Goal: Information Seeking & Learning: Understand process/instructions

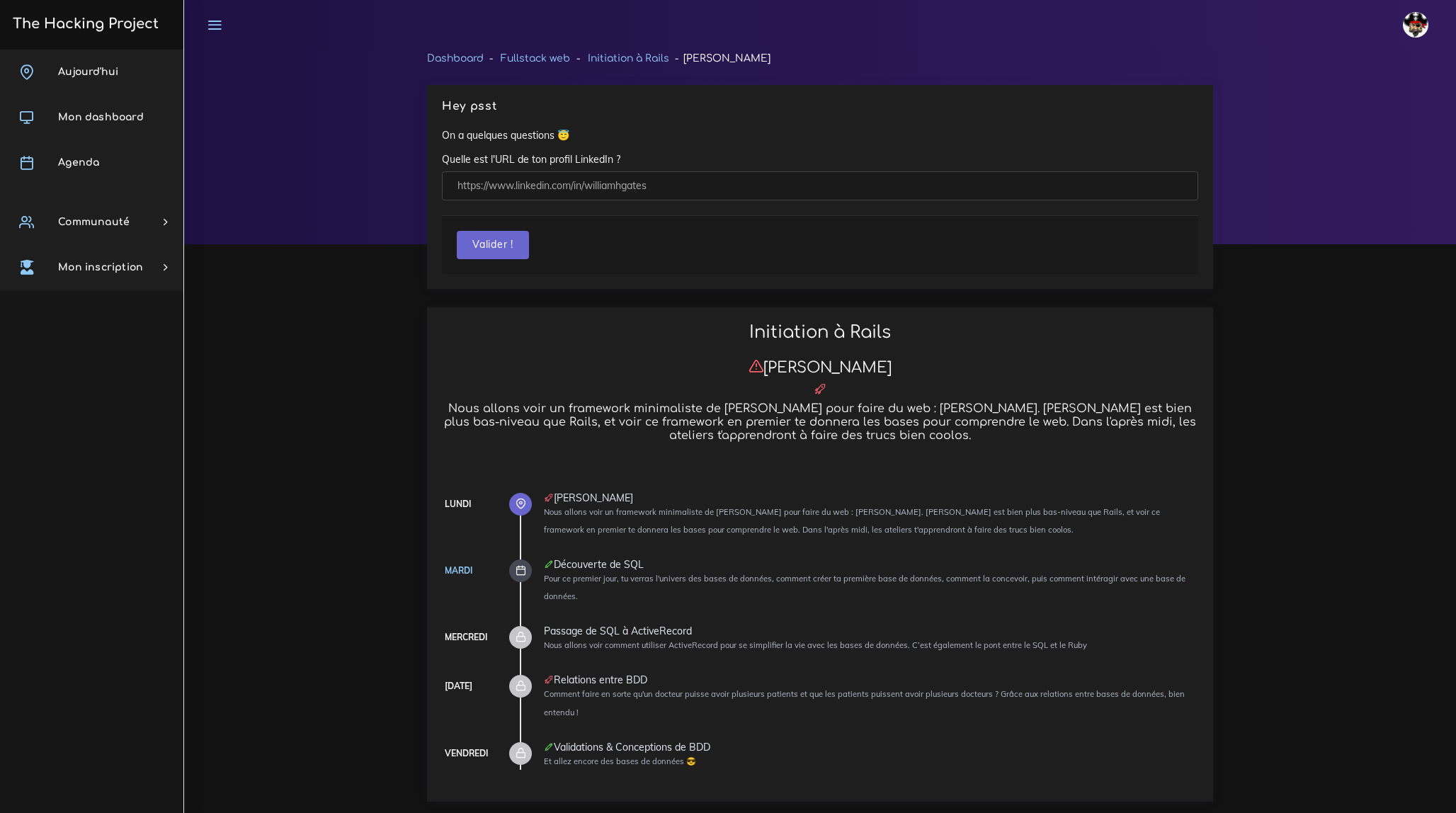
scroll to position [901, 0]
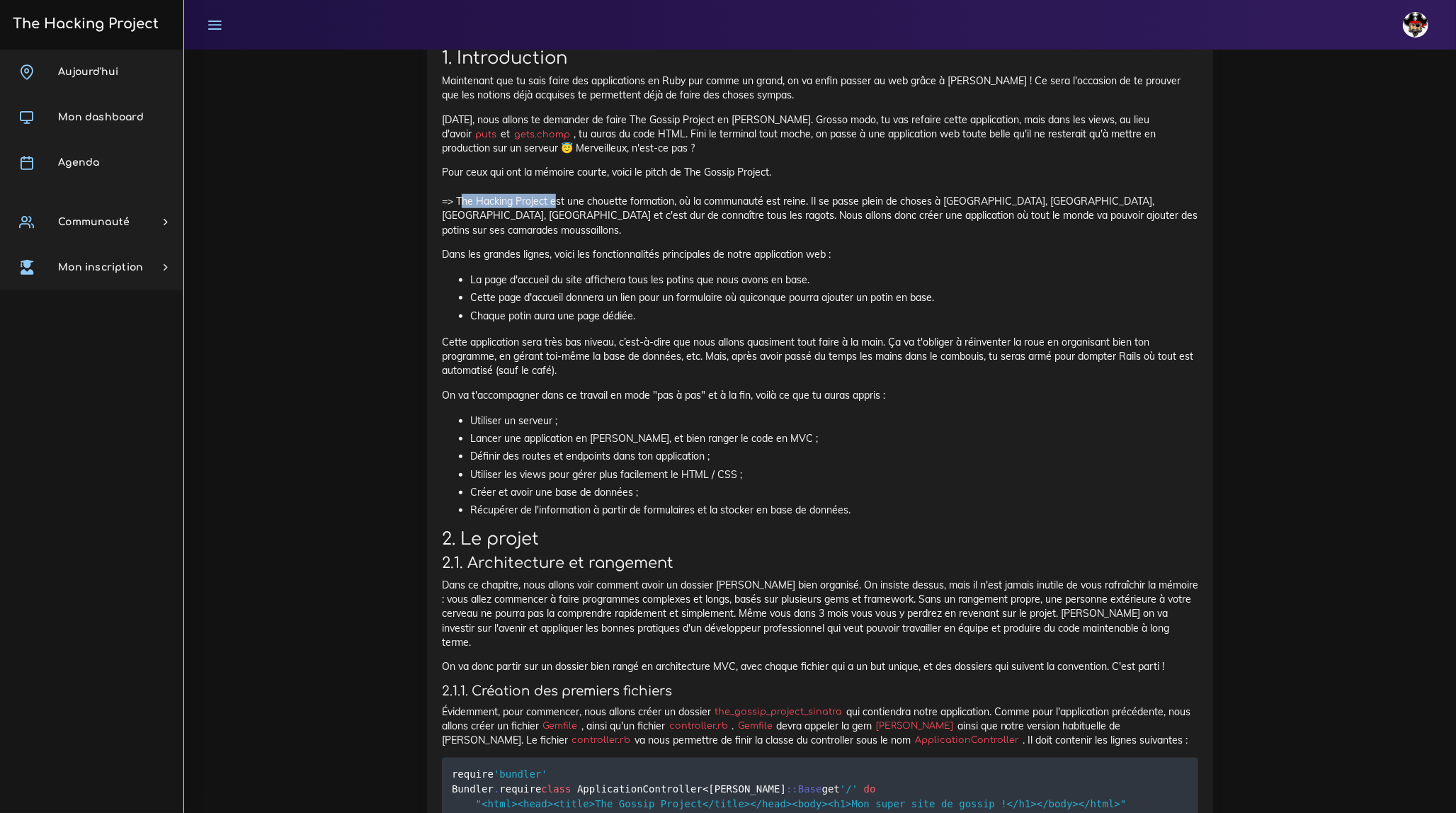
drag, startPoint x: 456, startPoint y: 198, endPoint x: 550, endPoint y: 201, distance: 94.0
click at [550, 201] on p "Pour ceux qui ont la mémoire courte, voici le pitch de The Gossip Project. => T…" at bounding box center [820, 201] width 756 height 72
click at [606, 209] on p "Pour ceux qui ont la mémoire courte, voici le pitch de The Gossip Project. => T…" at bounding box center [820, 201] width 756 height 72
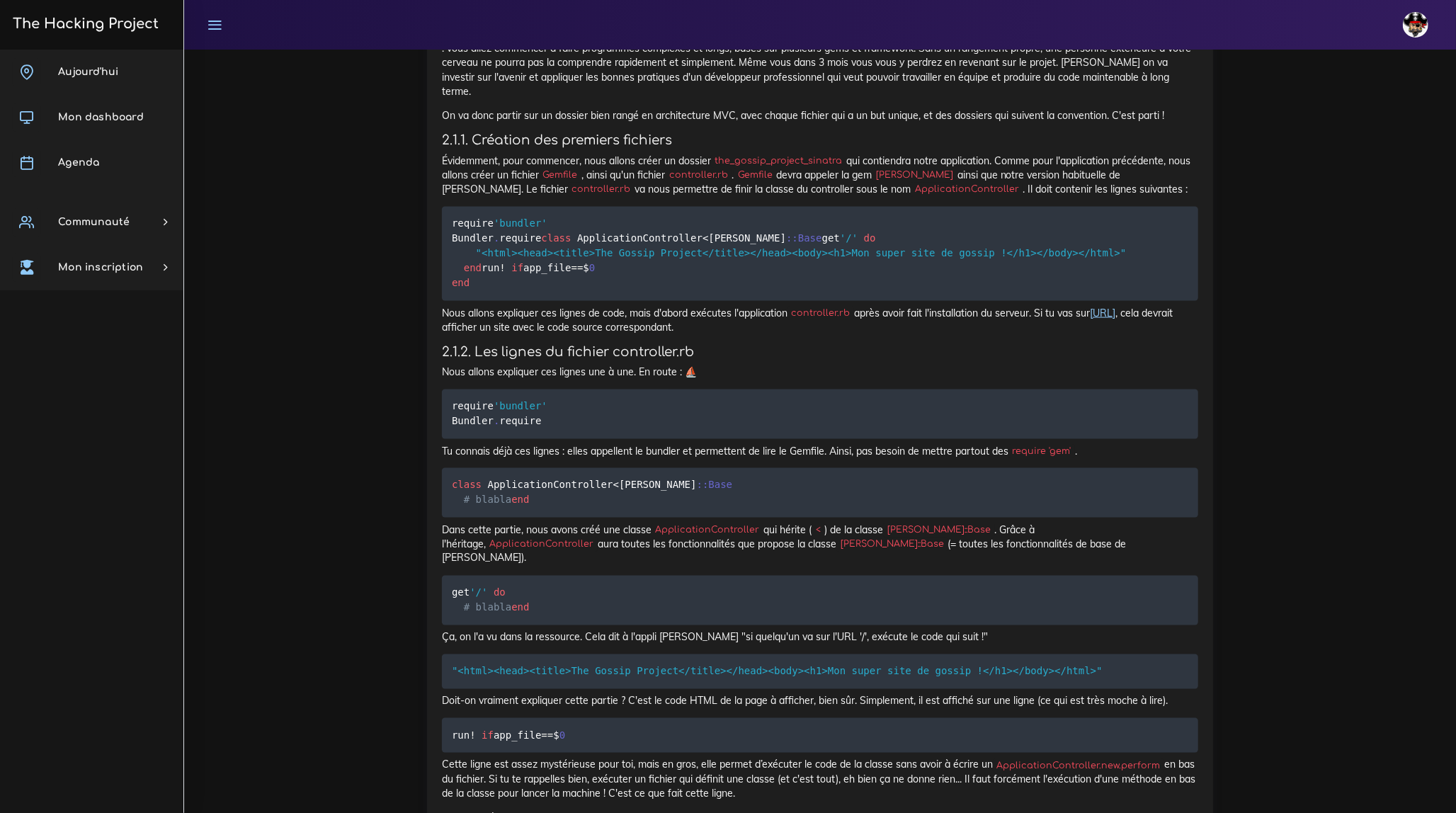
scroll to position [1481, 0]
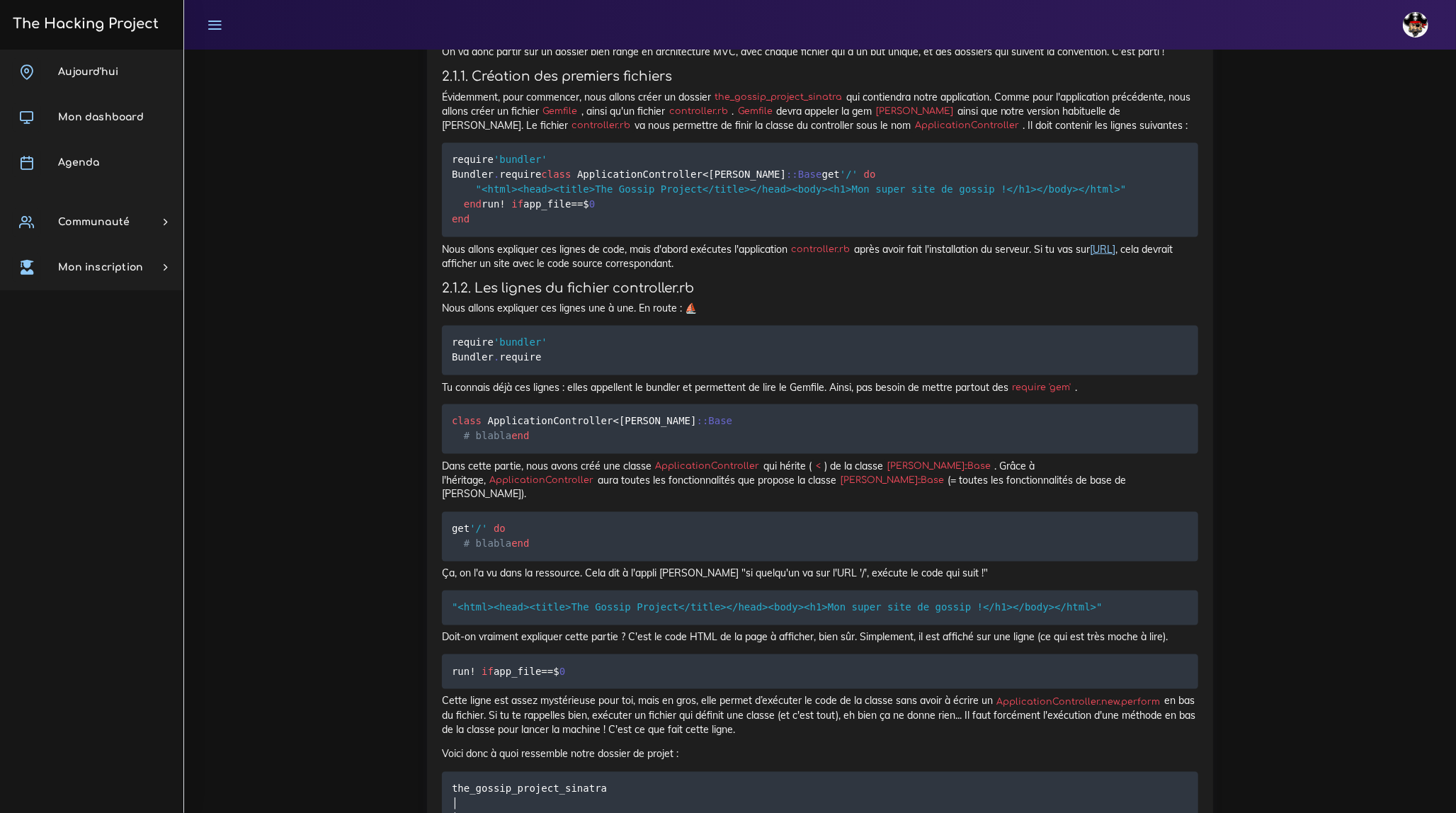
scroll to position [1545, 0]
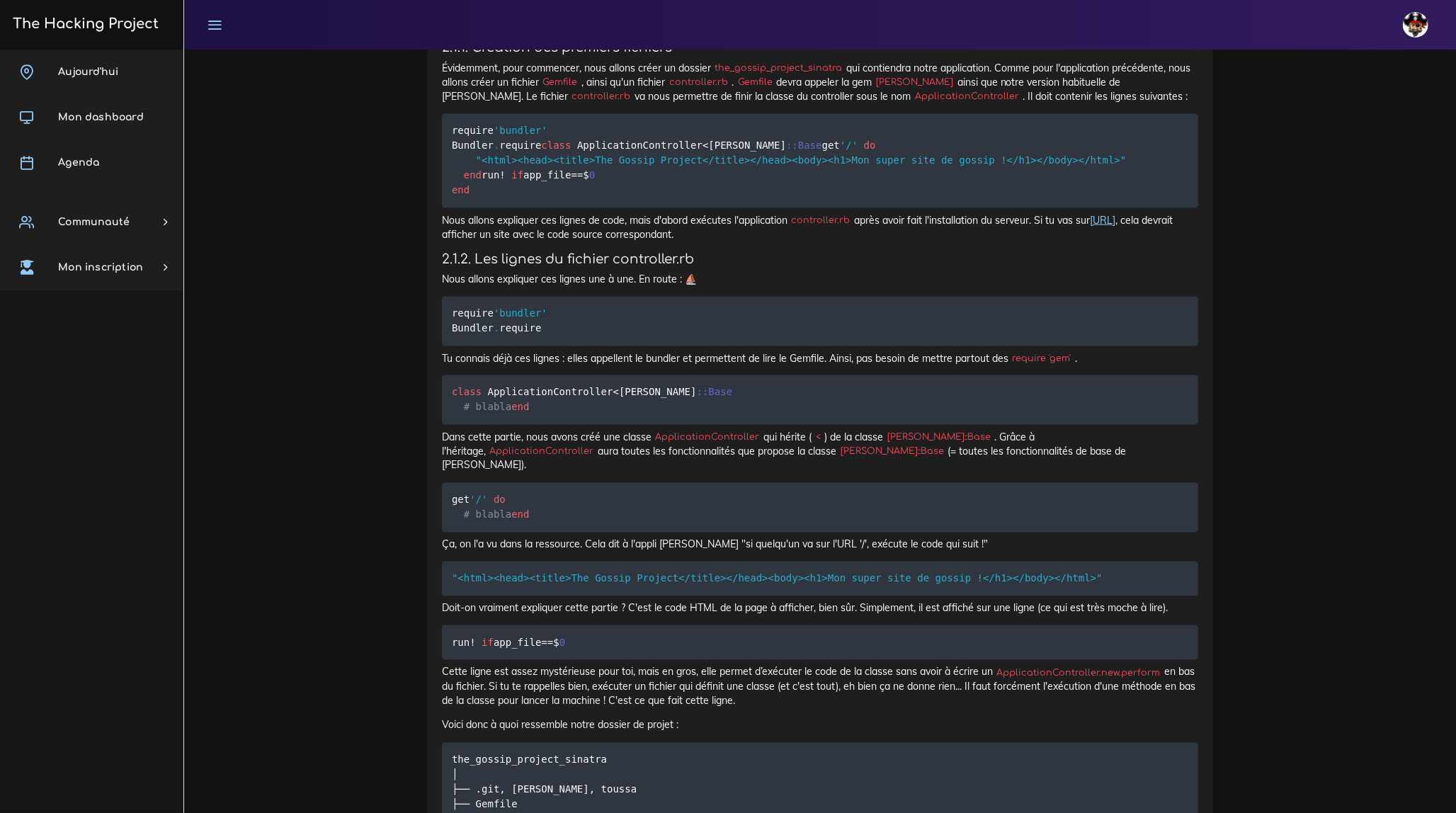
click at [910, 90] on code "ApplicationController" at bounding box center [966, 97] width 112 height 14
copy code "ApplicationController"
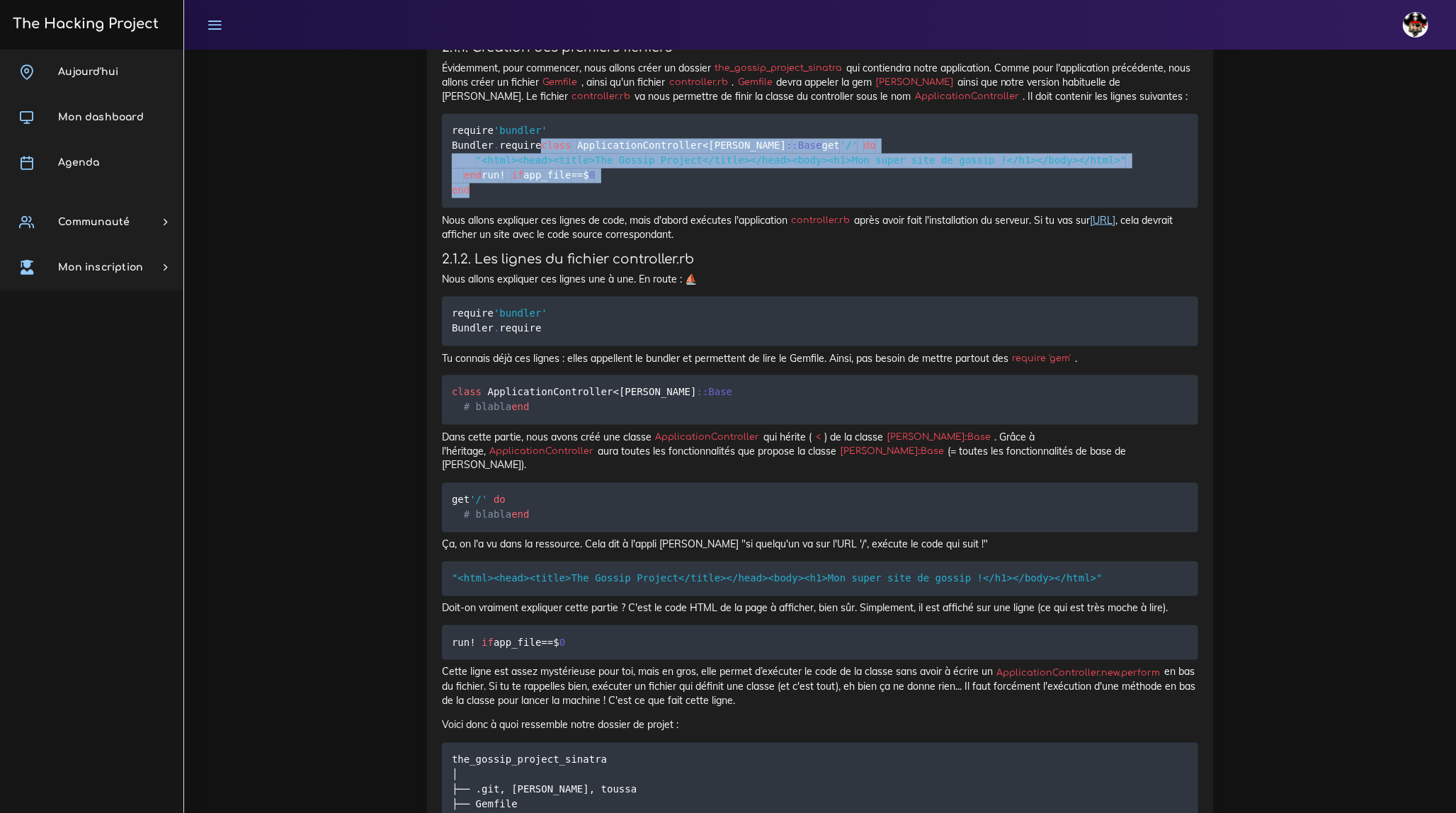
drag, startPoint x: 453, startPoint y: 145, endPoint x: 495, endPoint y: 241, distance: 104.8
click at [495, 208] on pre "require 'bundler' Bundler . require class ApplicationController < [PERSON_NAME]…" at bounding box center [820, 161] width 756 height 94
copy code "class ApplicationController < [PERSON_NAME] : :Base get '/' do "<html><head><ti…"
click at [756, 208] on pre "require 'bundler' Bundler . require class ApplicationController < [PERSON_NAME]…" at bounding box center [820, 161] width 756 height 94
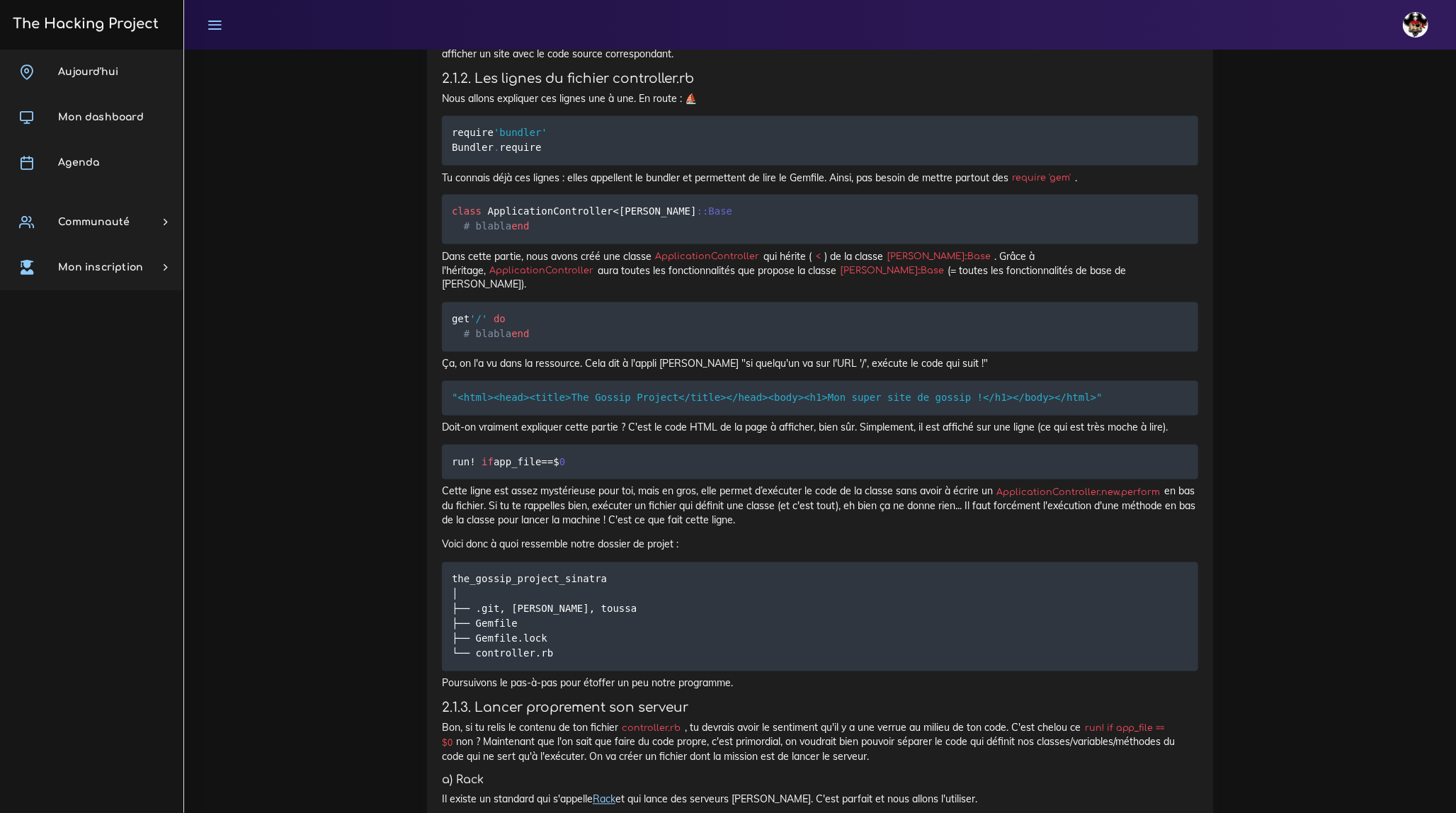
scroll to position [1739, 0]
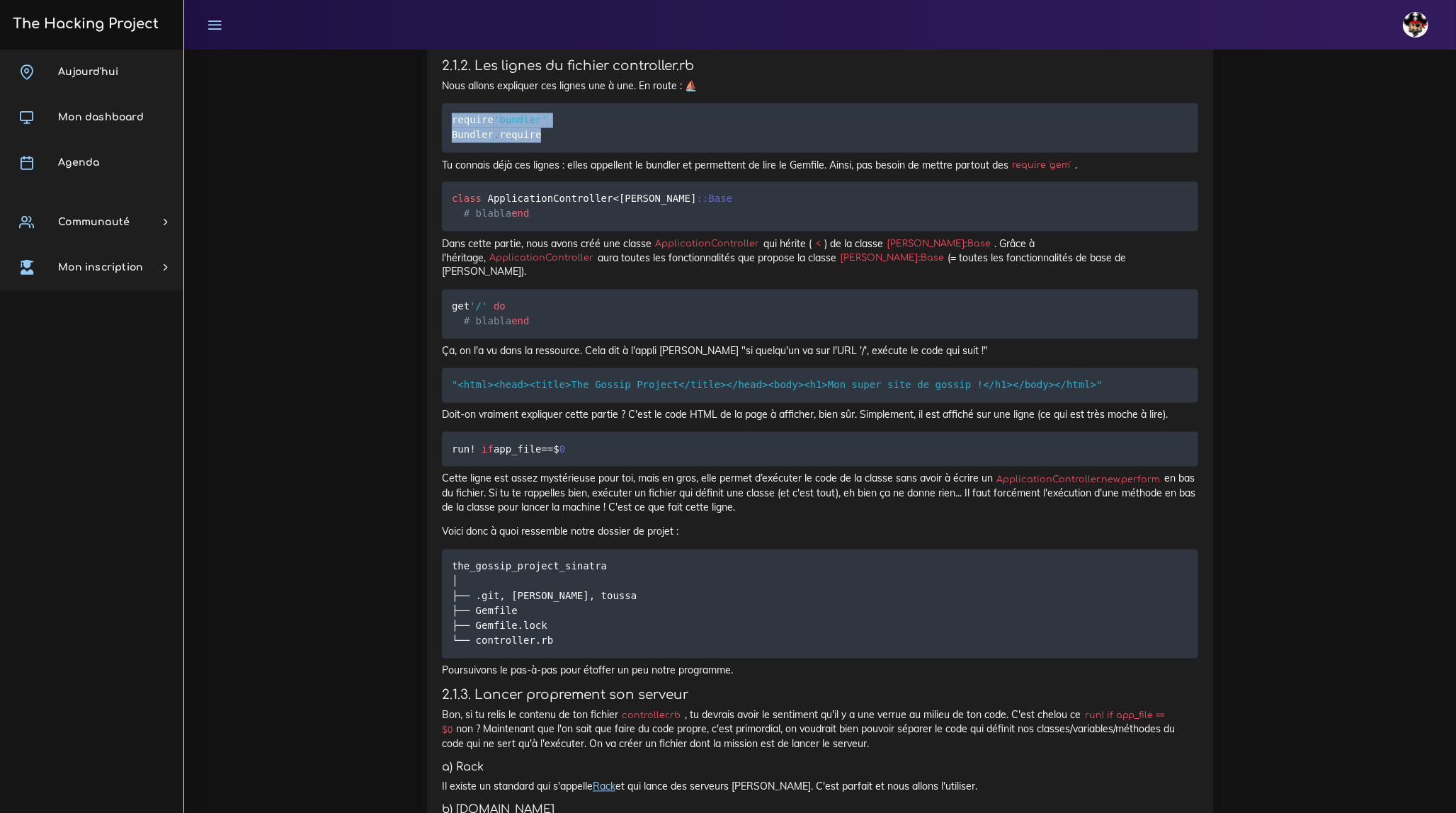
drag, startPoint x: 452, startPoint y: 164, endPoint x: 550, endPoint y: 184, distance: 100.0
click at [550, 153] on pre "require 'bundler' Bundler . require" at bounding box center [820, 128] width 756 height 50
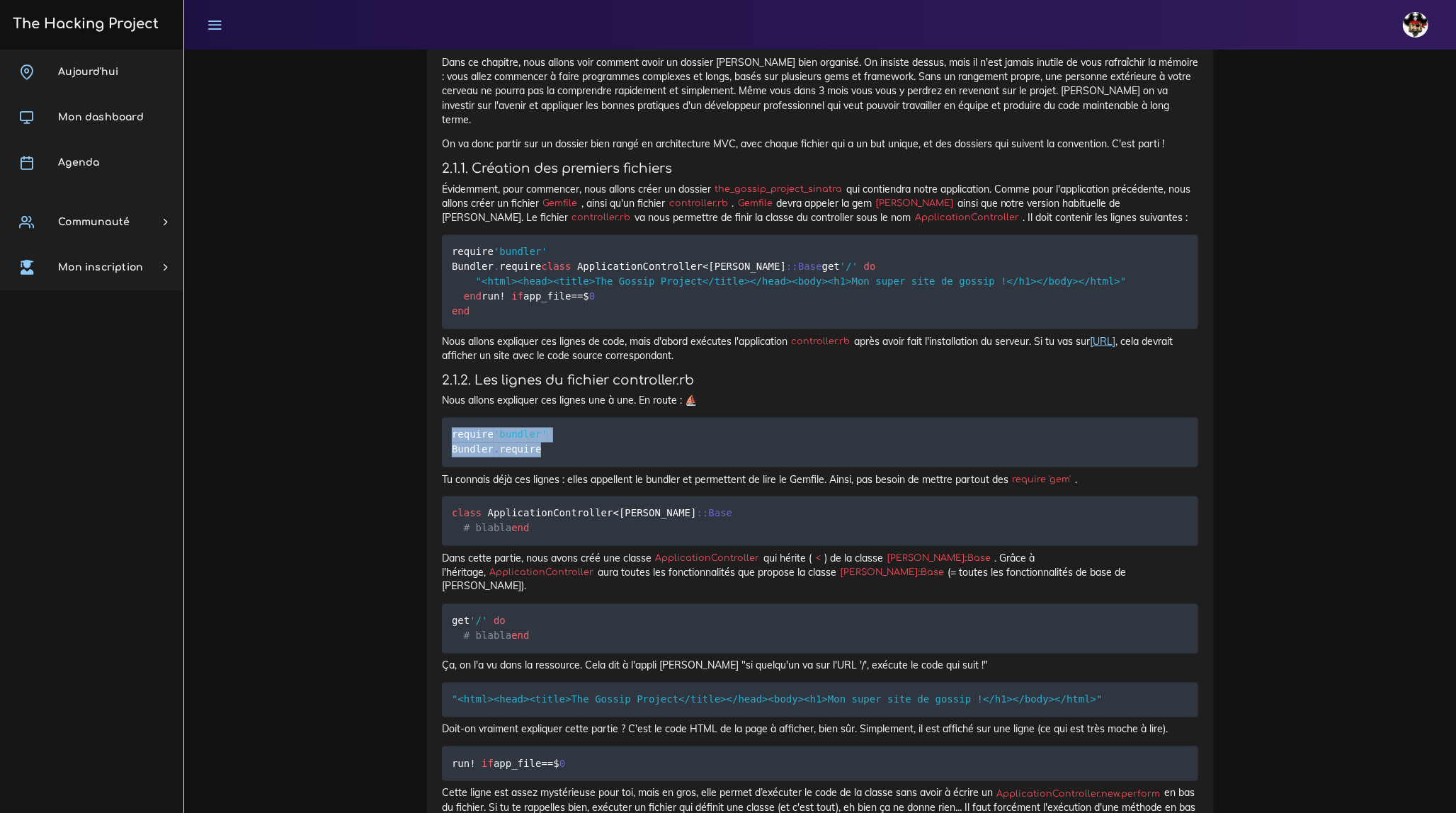
scroll to position [1481, 0]
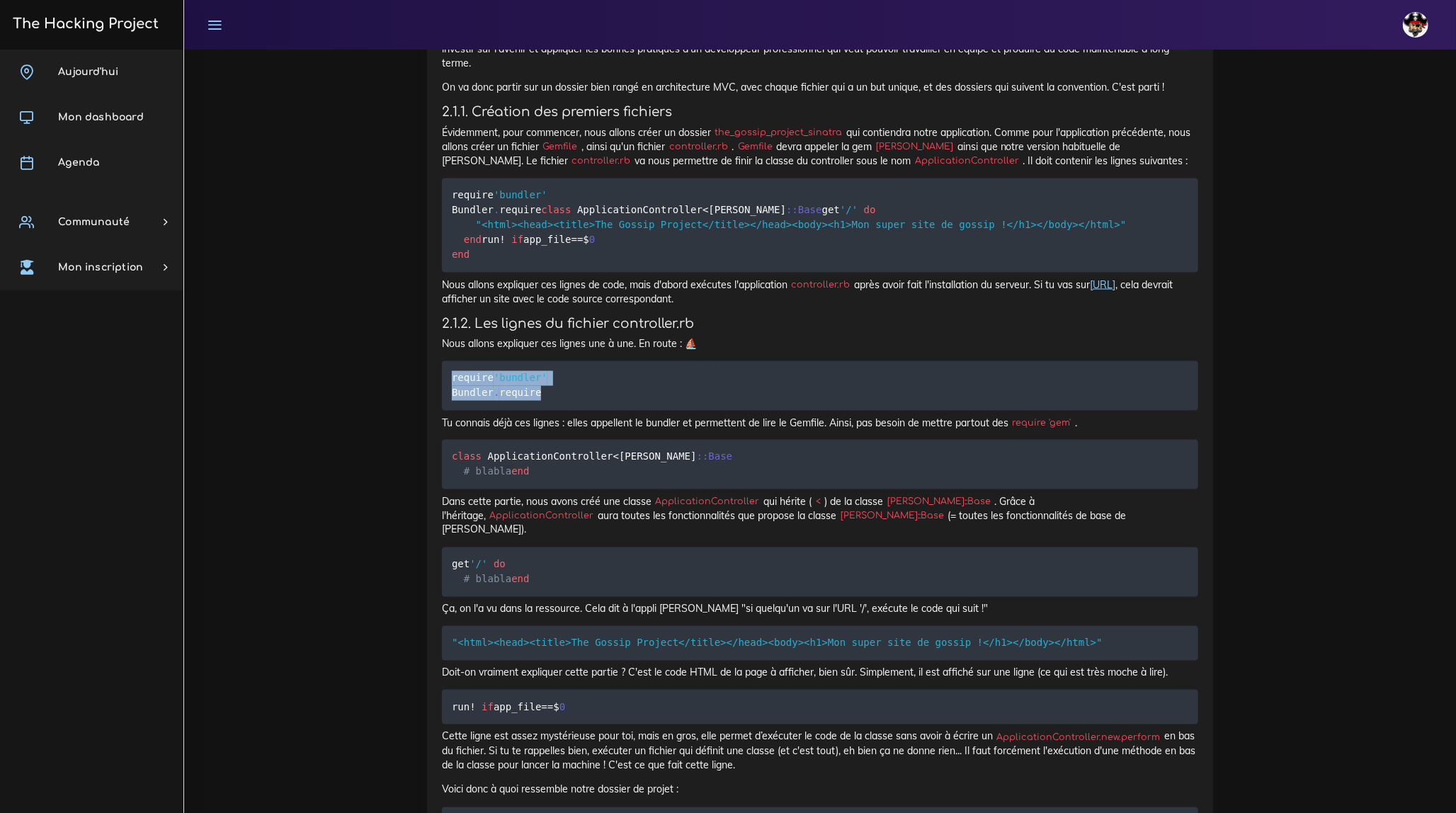
copy code "require 'bundler' Bundler . require"
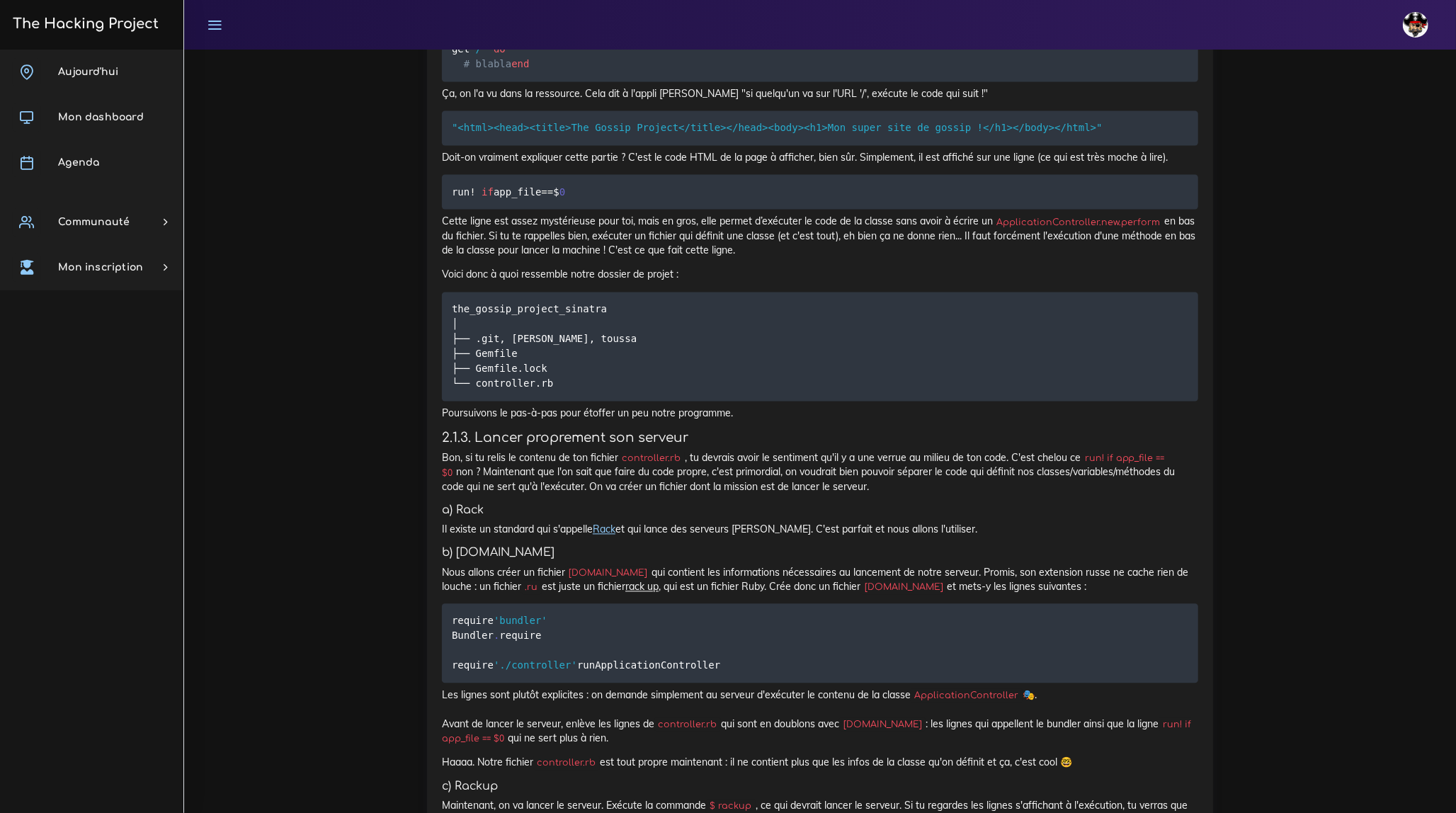
scroll to position [1996, 0]
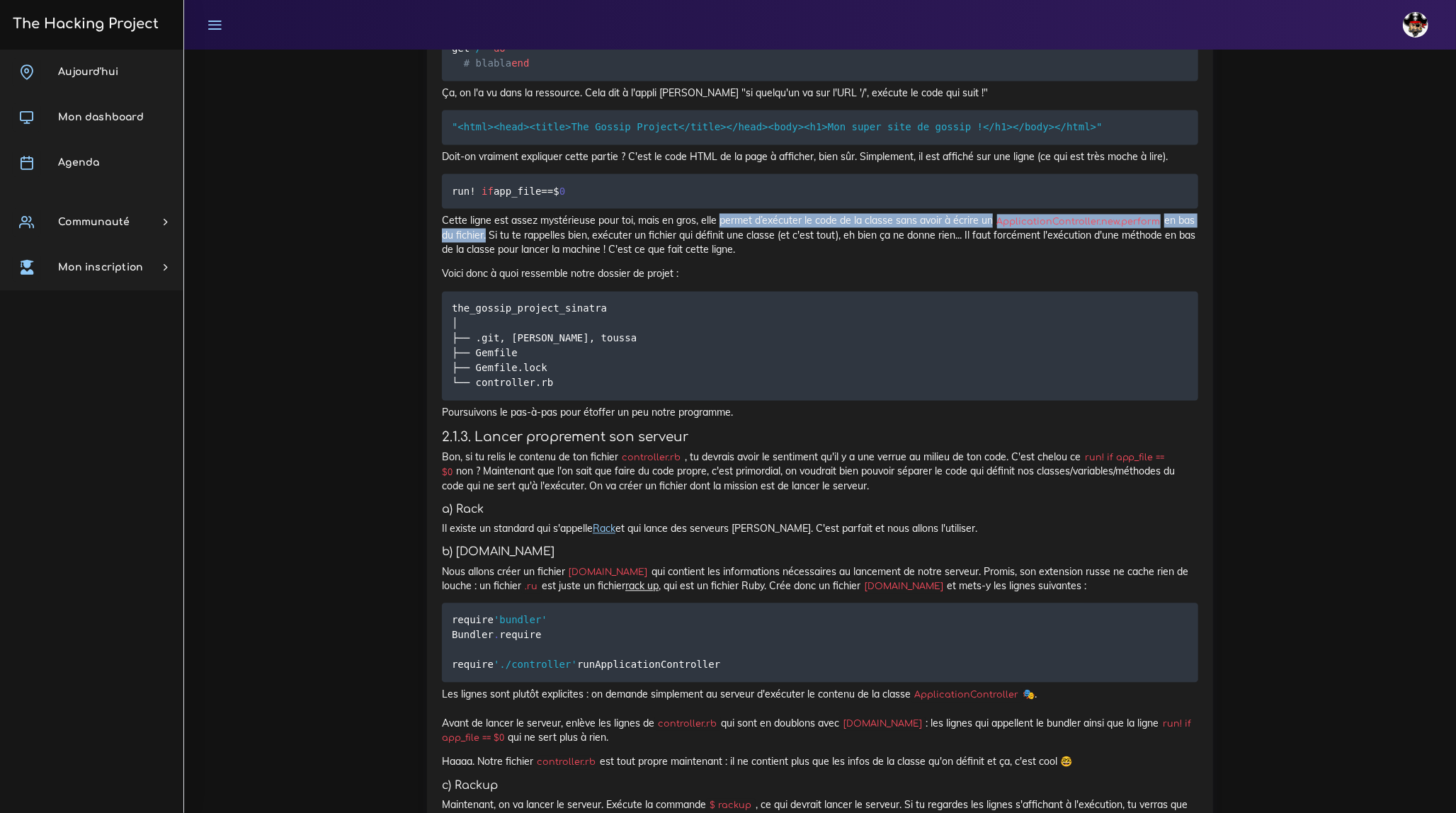
drag, startPoint x: 717, startPoint y: 279, endPoint x: 482, endPoint y: 299, distance: 235.8
click at [482, 257] on p "Cette ligne est assez mystérieuse pour toi, mais en gros, elle permet d’exécute…" at bounding box center [820, 235] width 756 height 43
copy p "permet d’exécuter le code de la classe sans avoir à écrire un ApplicationContro…"
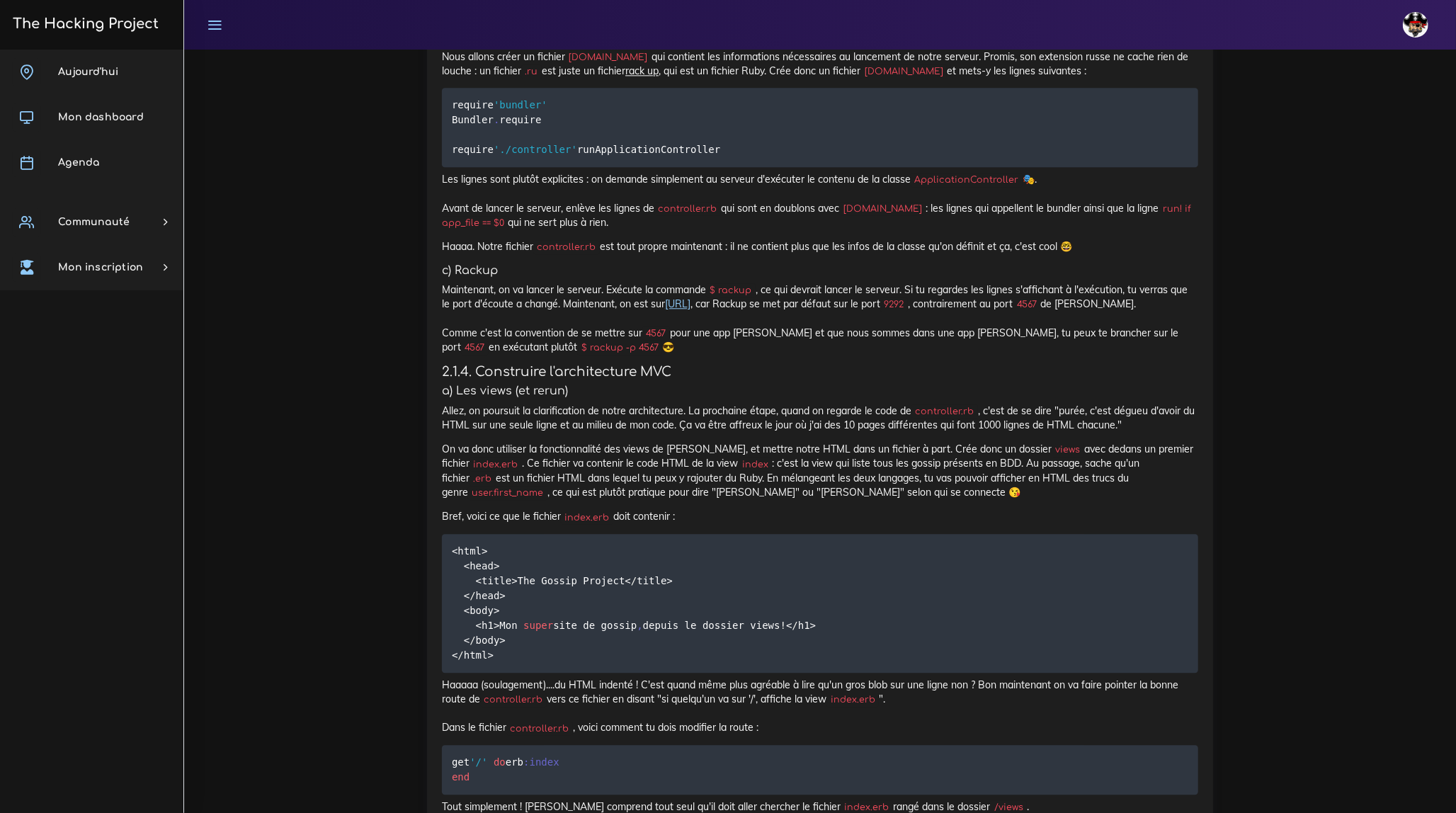
scroll to position [2511, 0]
click at [592, 65] on code "[DOMAIN_NAME]" at bounding box center [609, 58] width 86 height 14
click at [605, 65] on code "[DOMAIN_NAME]" at bounding box center [609, 58] width 86 height 14
drag, startPoint x: 572, startPoint y: 116, endPoint x: 611, endPoint y: 114, distance: 39.1
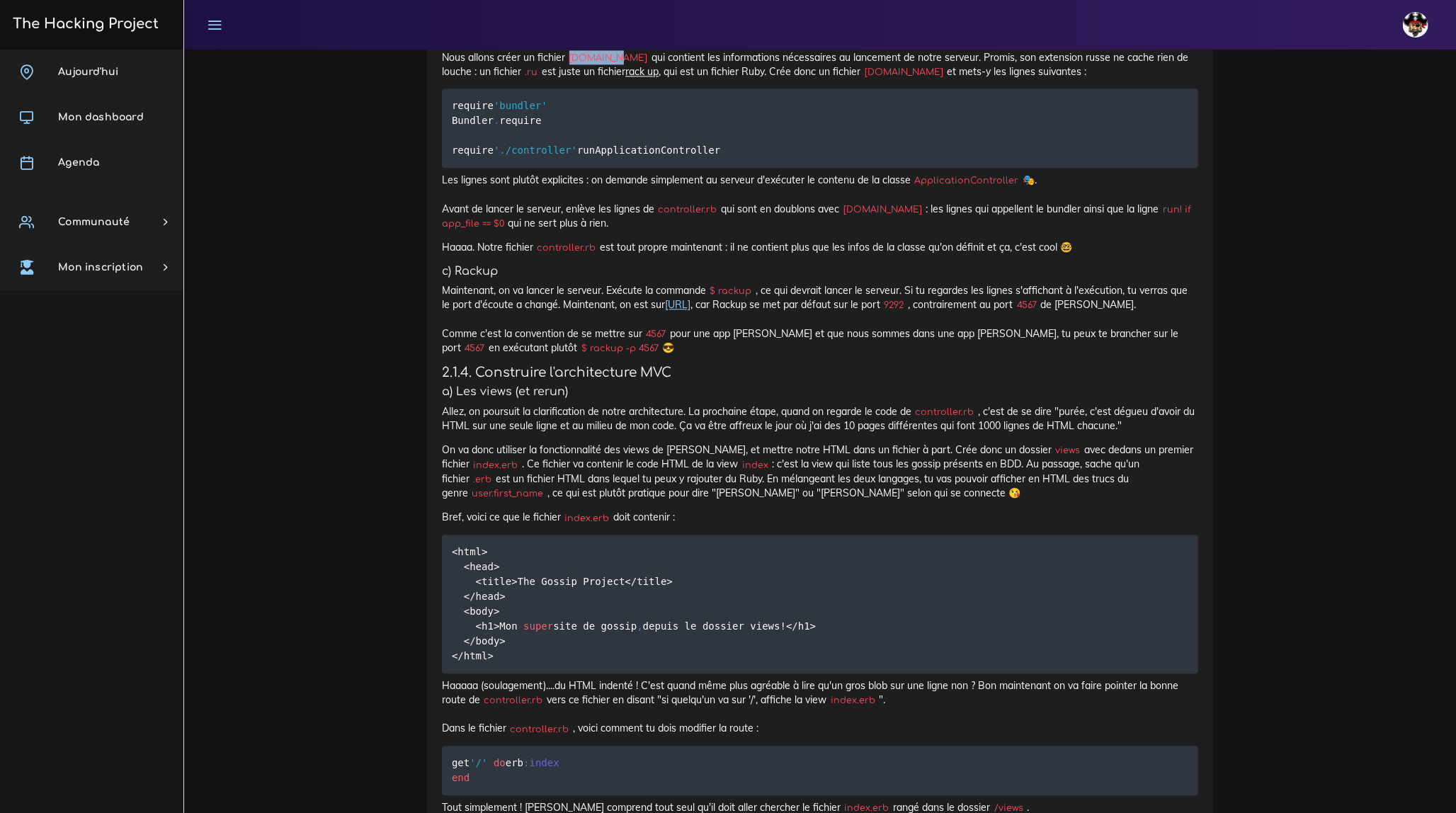
click at [611, 65] on code "[DOMAIN_NAME]" at bounding box center [609, 58] width 86 height 14
copy code "[DOMAIN_NAME]"
drag, startPoint x: 453, startPoint y: 165, endPoint x: 597, endPoint y: 245, distance: 164.7
click at [597, 168] on pre "require 'bundler' Bundler . require require './controller' run ApplicationContr…" at bounding box center [820, 128] width 756 height 79
copy code "require 'bundler' Bundler . require require './controller' run ApplicationContr…"
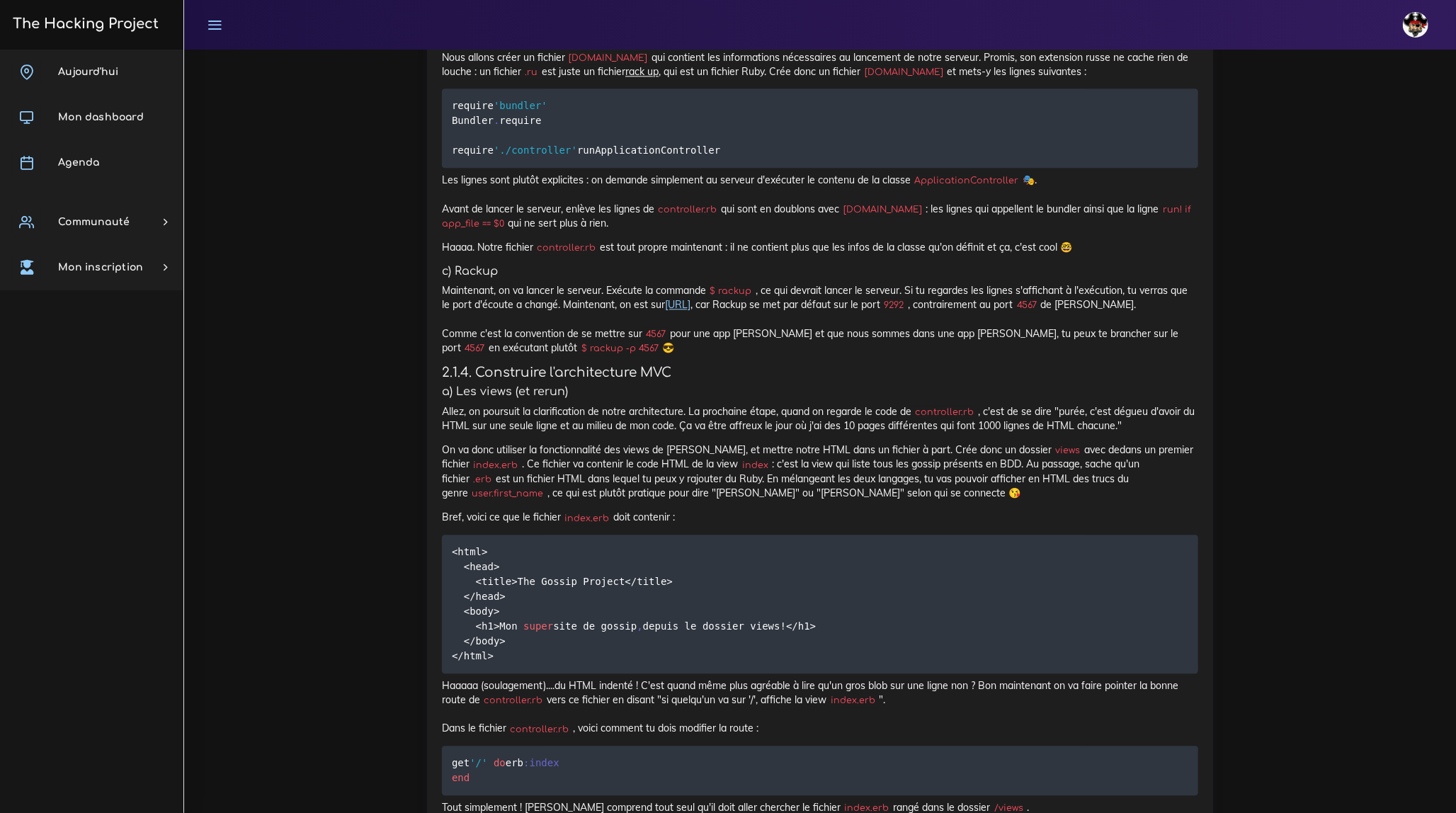
click at [679, 230] on p "Les lignes sont plutôt explicites : on demande simplement au serveur d'exécuter…" at bounding box center [820, 201] width 756 height 57
click at [827, 633] on pre "<html> <head> <title> The Gossip Project < / title> < / head> <body> <h1> Mon s…" at bounding box center [820, 605] width 756 height 139
drag, startPoint x: 531, startPoint y: 439, endPoint x: 599, endPoint y: 437, distance: 68.0
click at [599, 356] on code "$ rackup -p 4567" at bounding box center [620, 349] width 85 height 14
copy code "rackup -p 4567"
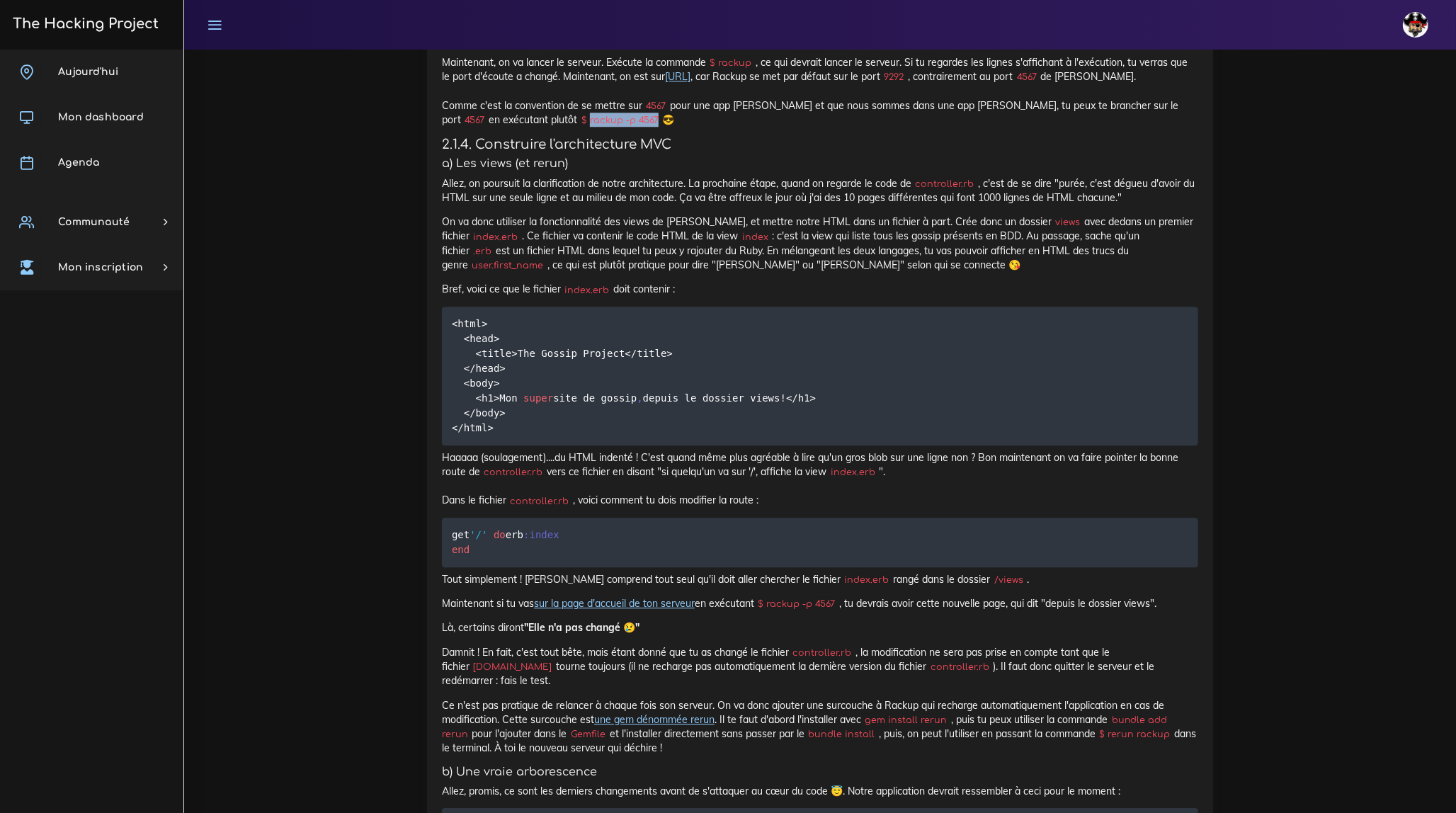
scroll to position [2705, 0]
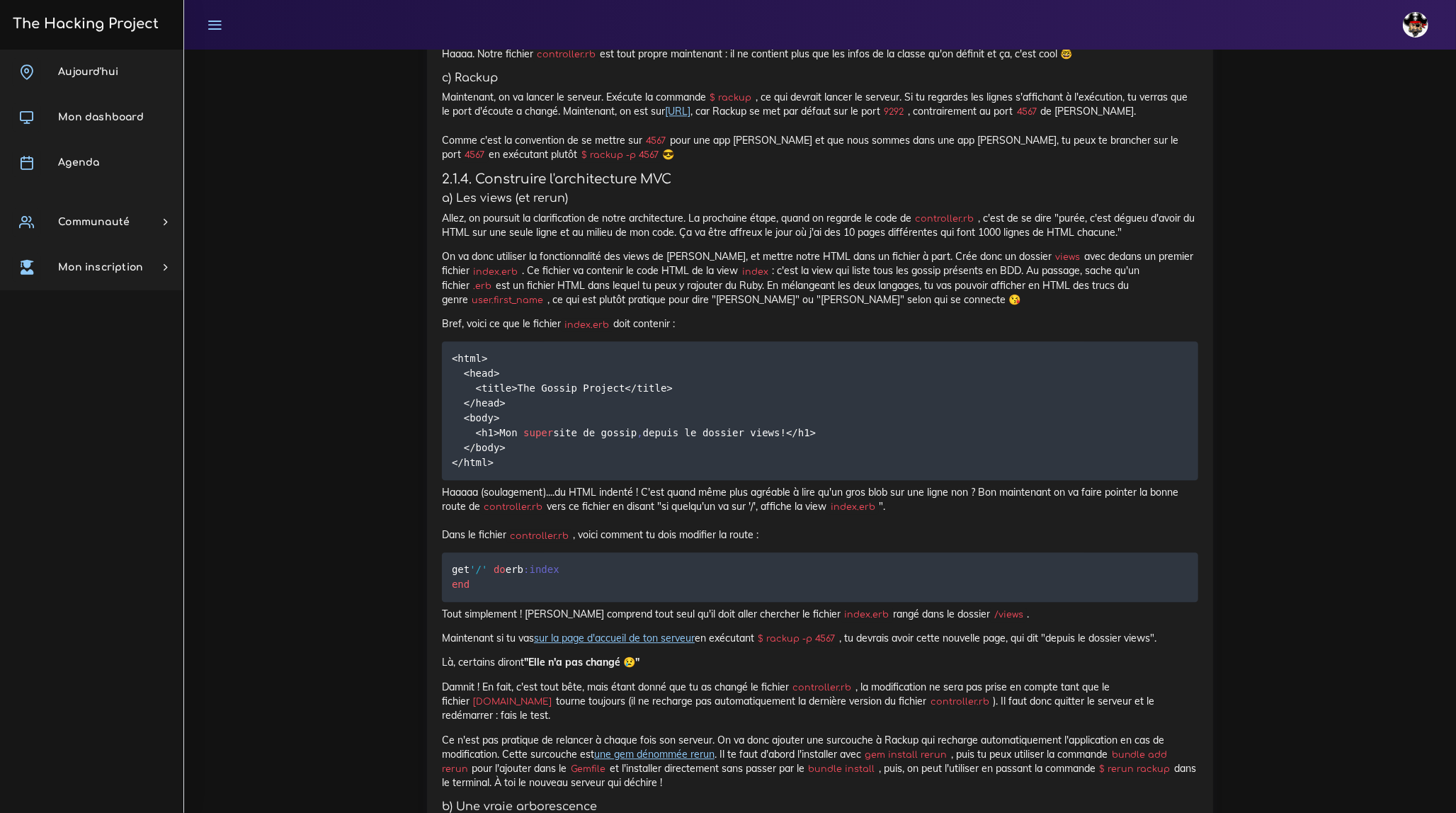
click at [722, 331] on p "Bref, voici ce que le fichier index.erb doit contenir :" at bounding box center [820, 324] width 756 height 14
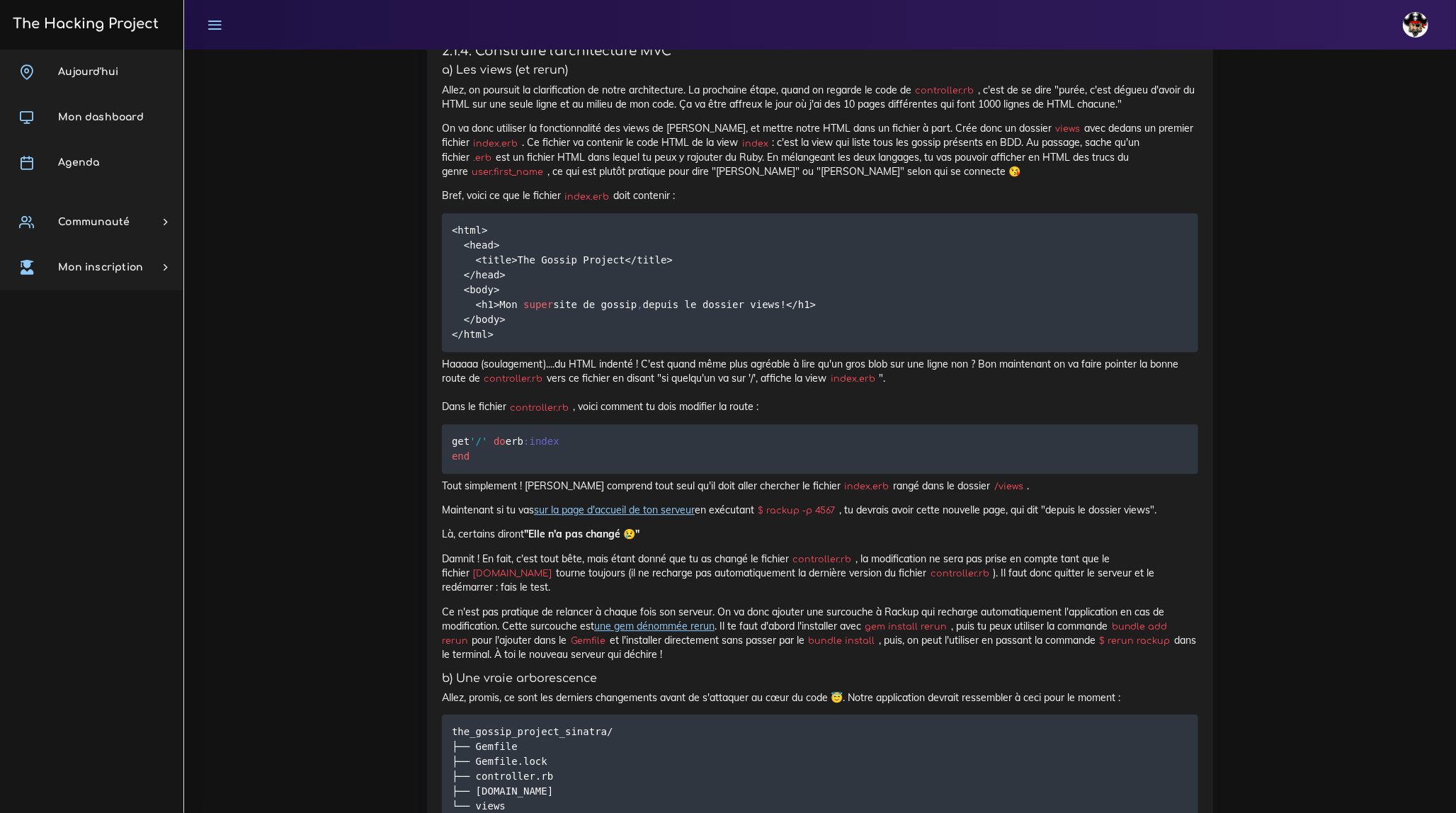
scroll to position [2834, 0]
click at [646, 202] on p "Bref, voici ce que le fichier index.erb doit contenir :" at bounding box center [820, 195] width 756 height 14
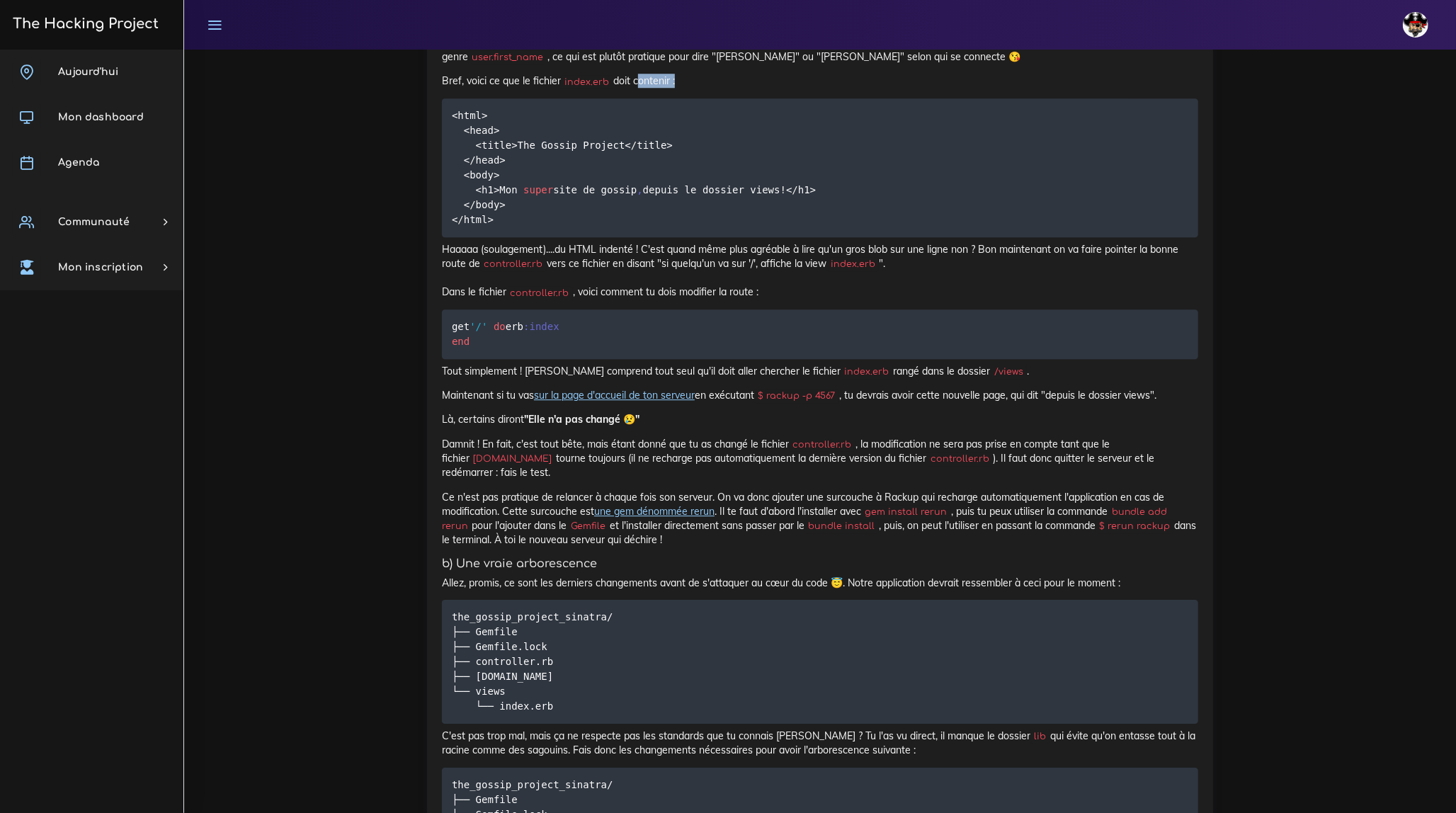
scroll to position [2962, 0]
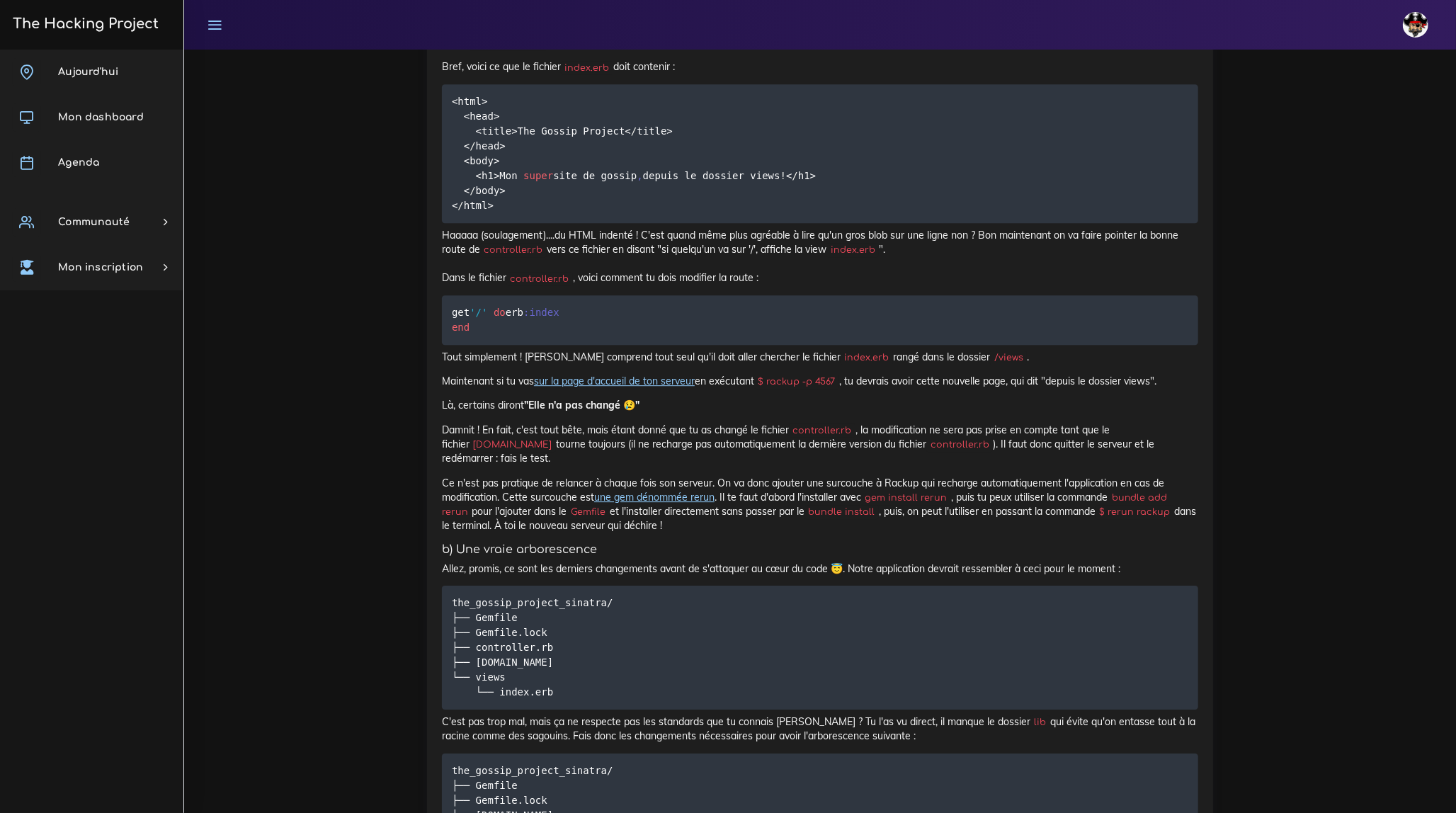
drag, startPoint x: 446, startPoint y: 101, endPoint x: 489, endPoint y: 102, distance: 43.0
click at [489, 22] on code "index.erb" at bounding box center [496, 15] width 52 height 14
copy code "index.erb"
drag, startPoint x: 455, startPoint y: 116, endPoint x: 689, endPoint y: 118, distance: 234.0
click at [689, 50] on p "On va donc utiliser la fonctionnalité des views de [PERSON_NAME], et mettre not…" at bounding box center [820, 21] width 756 height 57
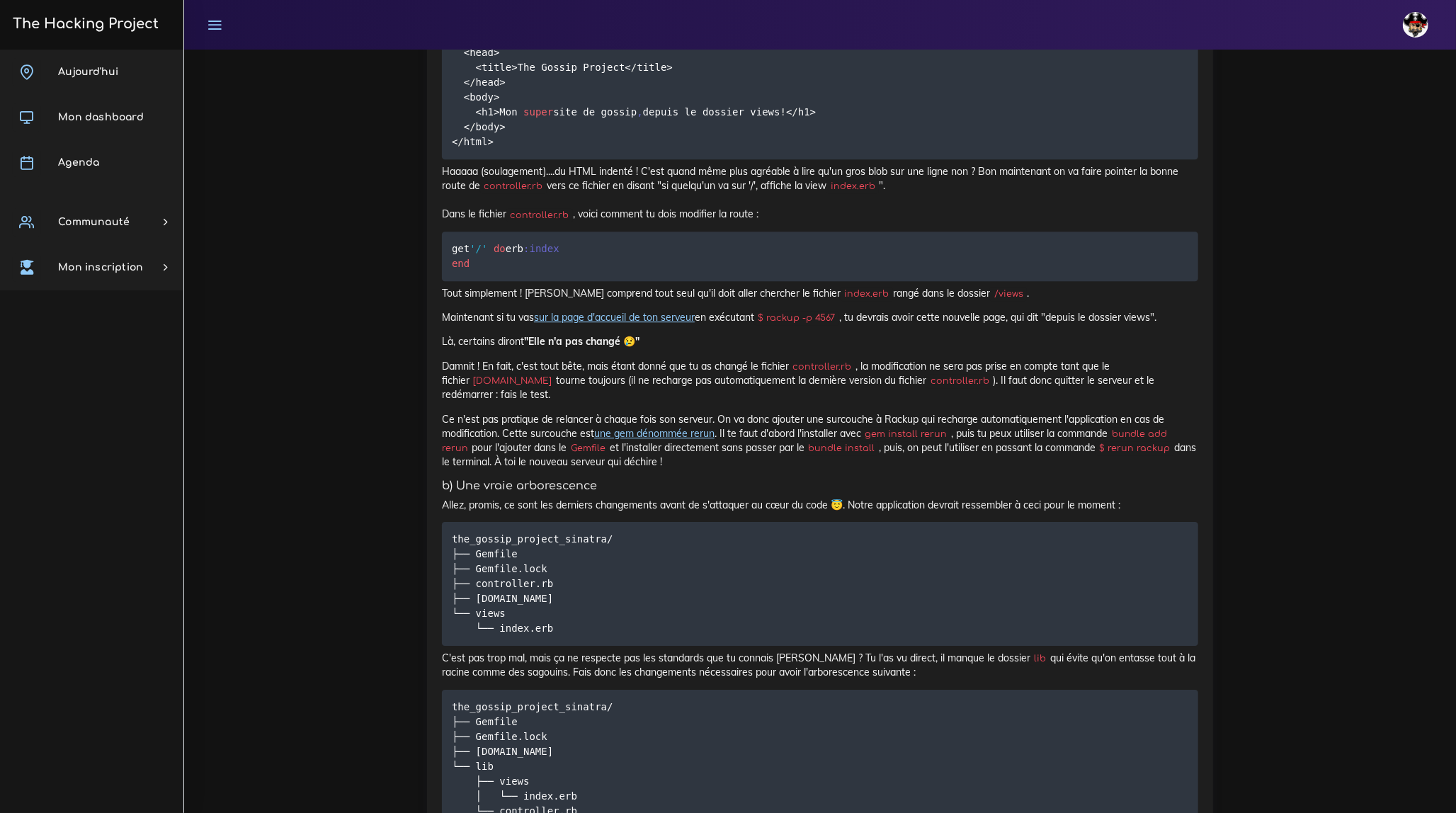
scroll to position [3026, 0]
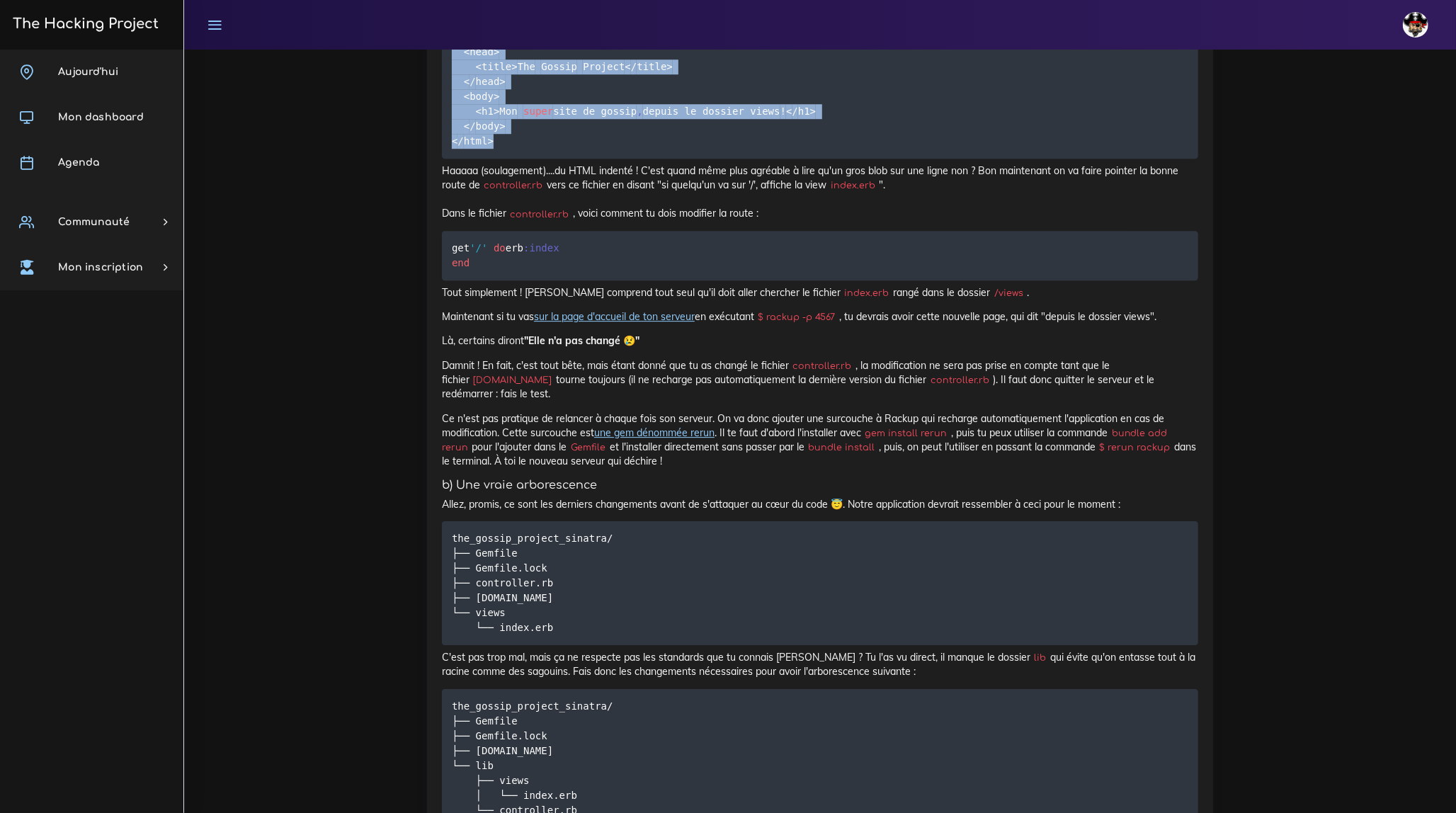
drag, startPoint x: 452, startPoint y: 126, endPoint x: 512, endPoint y: 232, distance: 121.8
click at [512, 159] on pre "<html> <head> <title> The Gossip Project < / title> < / head> <body> <h1> Mon s…" at bounding box center [820, 89] width 756 height 139
copy code "<html> <head> <title> The Gossip Project < / title> < / head> <body> <h1> Mon s…"
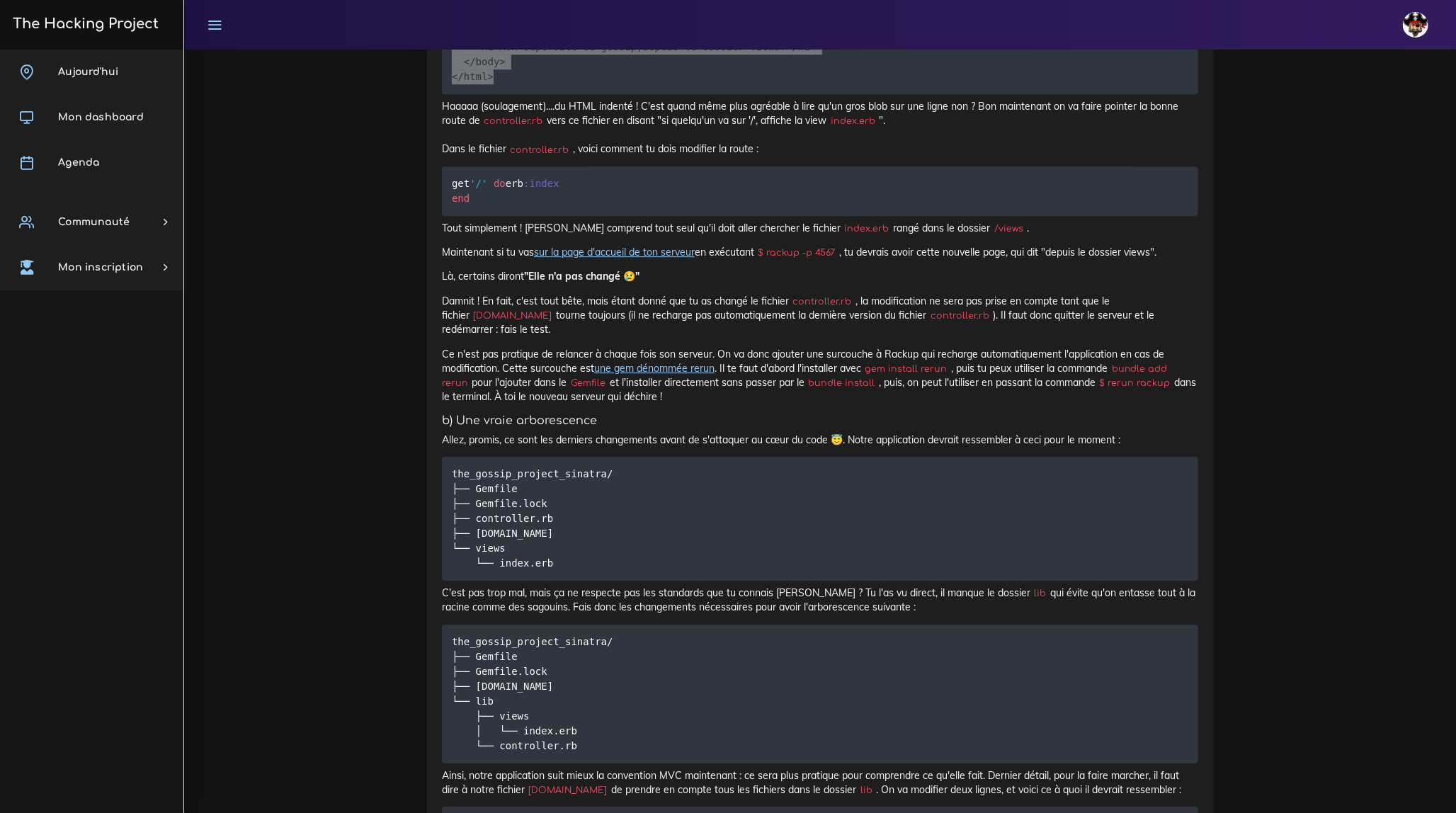
scroll to position [3155, 0]
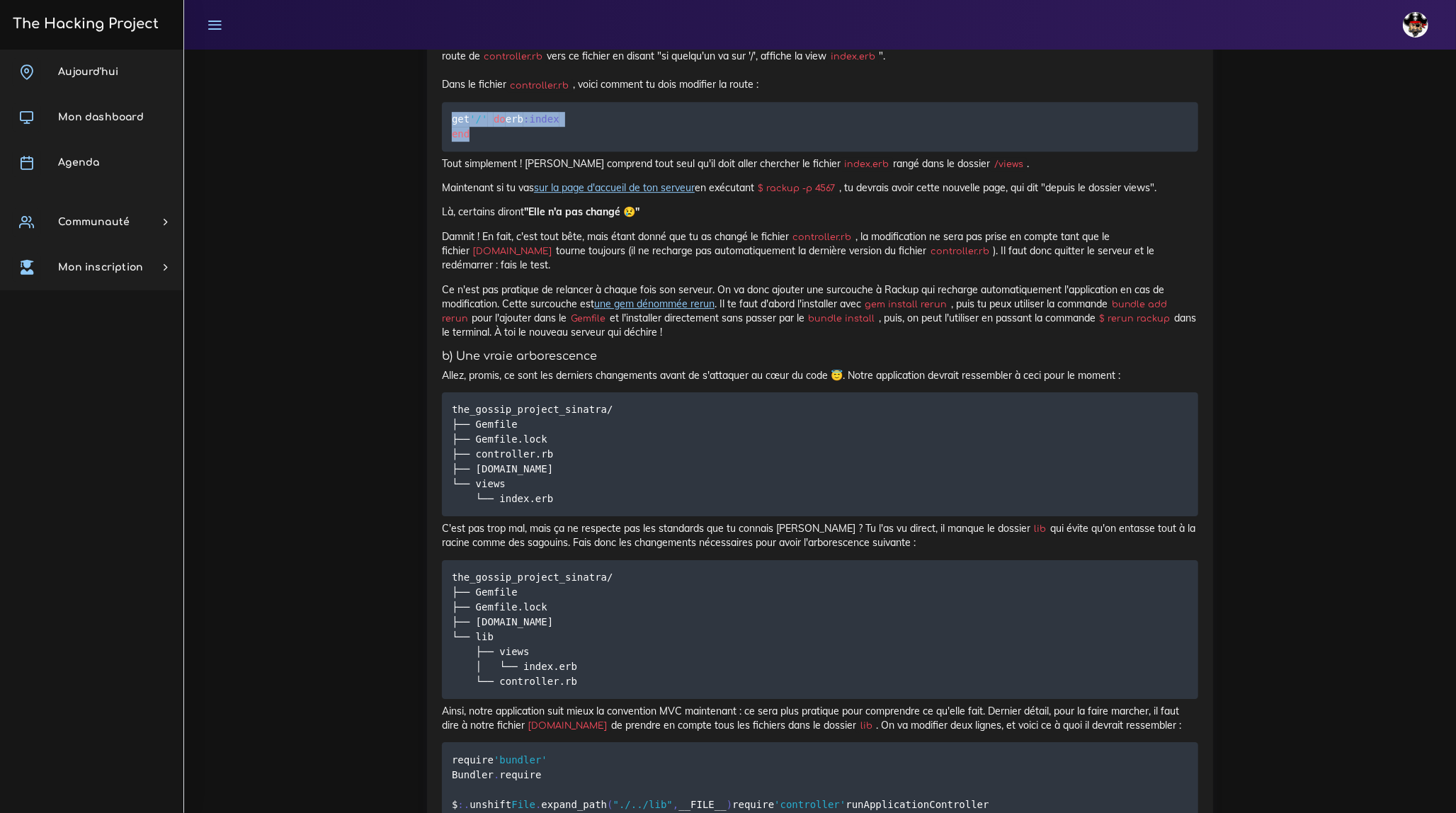
drag, startPoint x: 453, startPoint y: 206, endPoint x: 492, endPoint y: 249, distance: 58.1
click at [492, 152] on pre "get '/' do erb :index end" at bounding box center [820, 127] width 756 height 50
copy code "get '/' do erb :index end"
drag, startPoint x: 869, startPoint y: 395, endPoint x: 949, endPoint y: 396, distance: 80.0
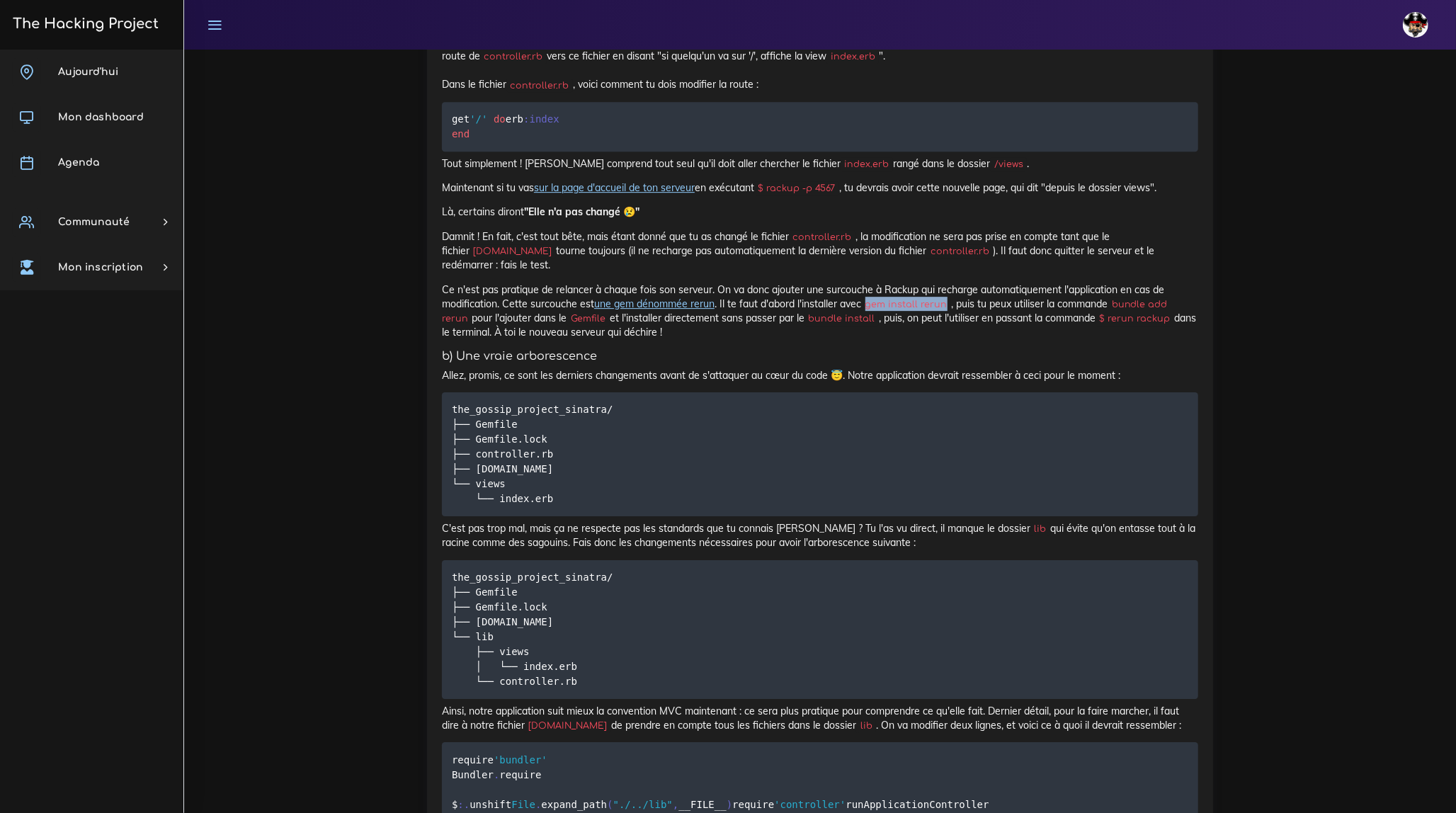
click at [949, 312] on code "gem install rerun" at bounding box center [905, 305] width 90 height 14
drag, startPoint x: 1118, startPoint y: 393, endPoint x: 467, endPoint y: 408, distance: 651.2
click at [467, 326] on code "bundle add rerun" at bounding box center [805, 312] width 726 height 28
drag, startPoint x: 818, startPoint y: 408, endPoint x: 880, endPoint y: 406, distance: 62.0
click at [879, 326] on code "bundle install" at bounding box center [841, 319] width 74 height 14
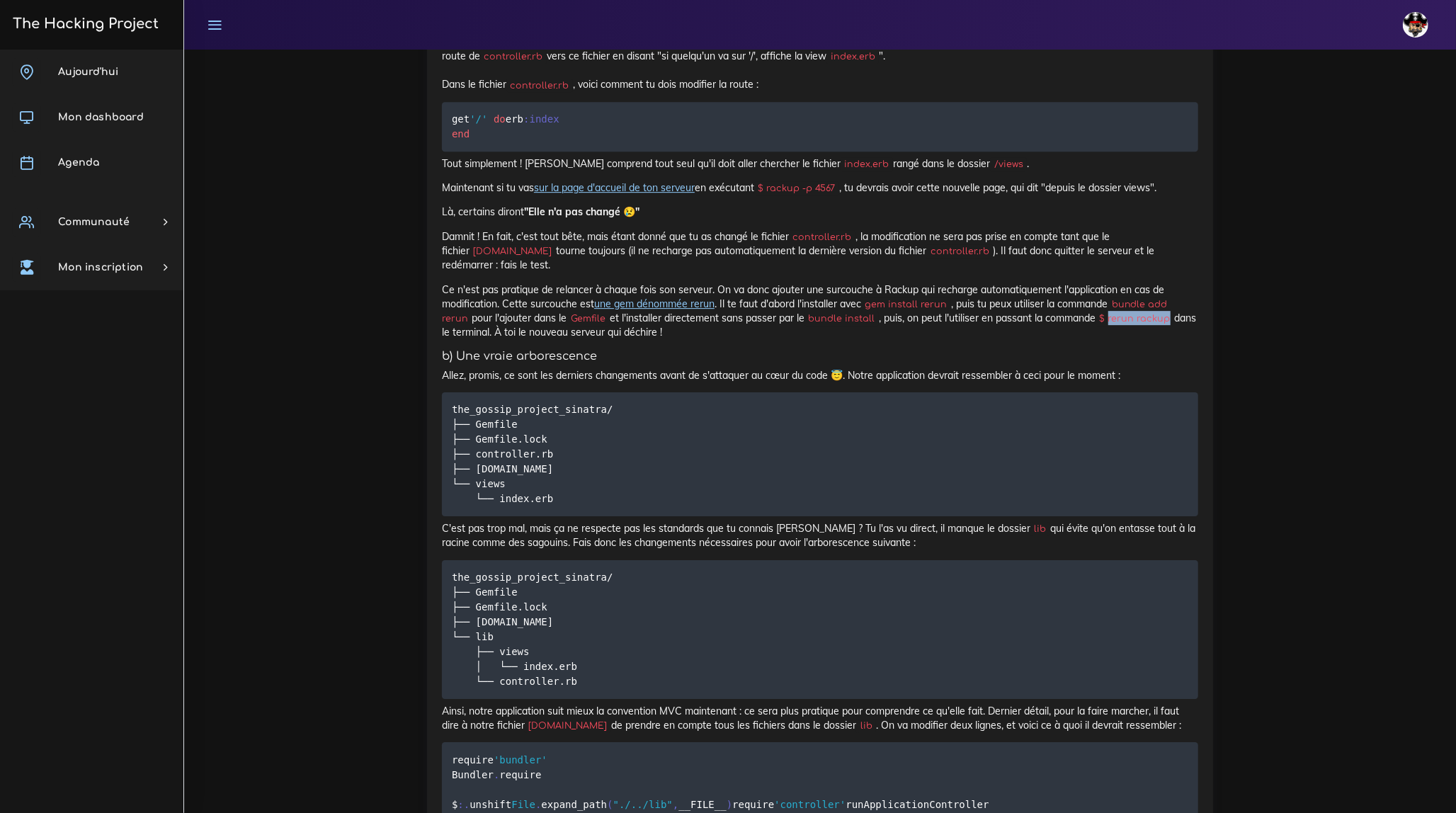
drag, startPoint x: 1119, startPoint y: 410, endPoint x: 1177, endPoint y: 410, distance: 58.0
click at [1174, 326] on code "$ rerun rackup" at bounding box center [1134, 319] width 79 height 14
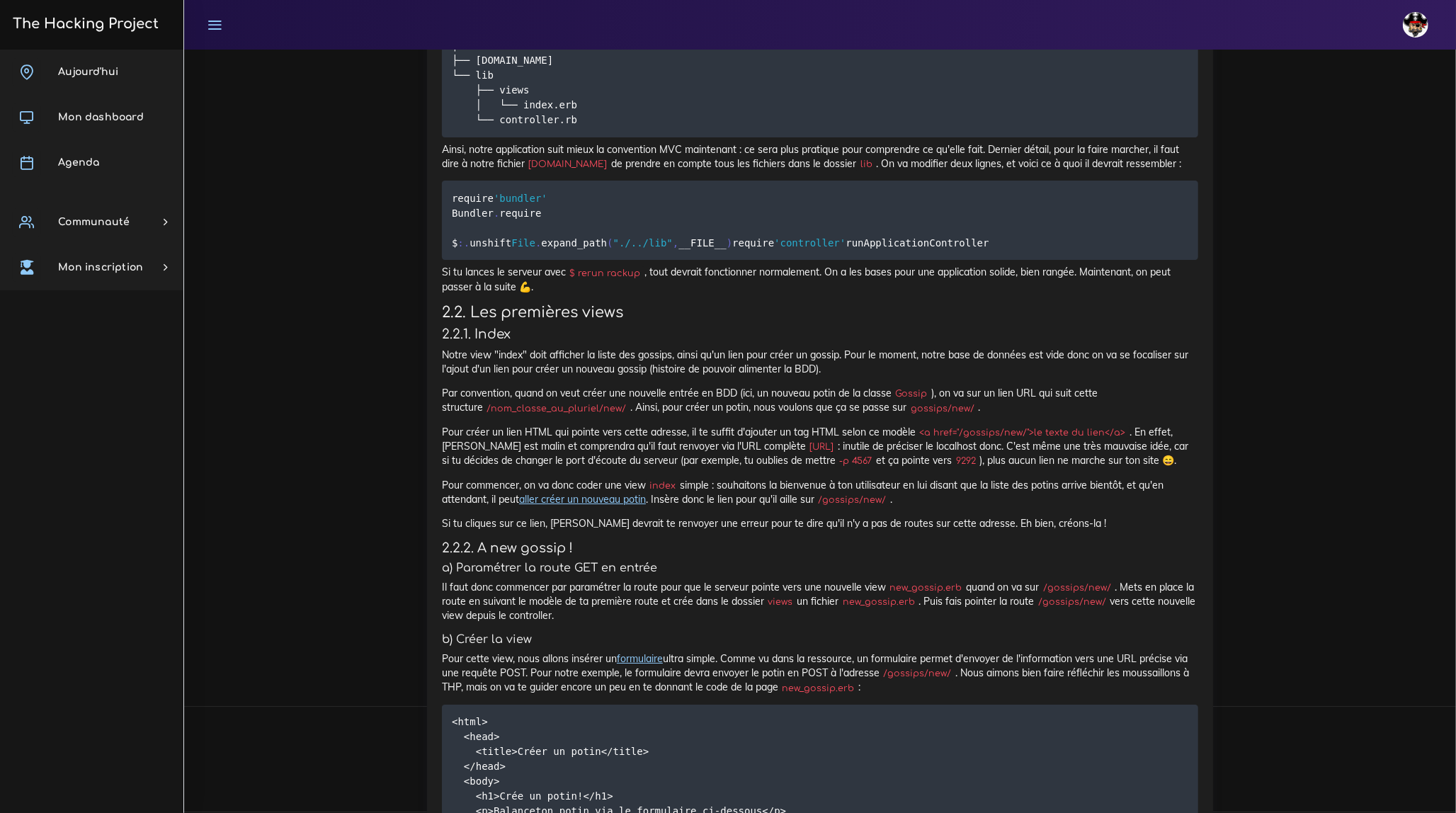
scroll to position [3735, 0]
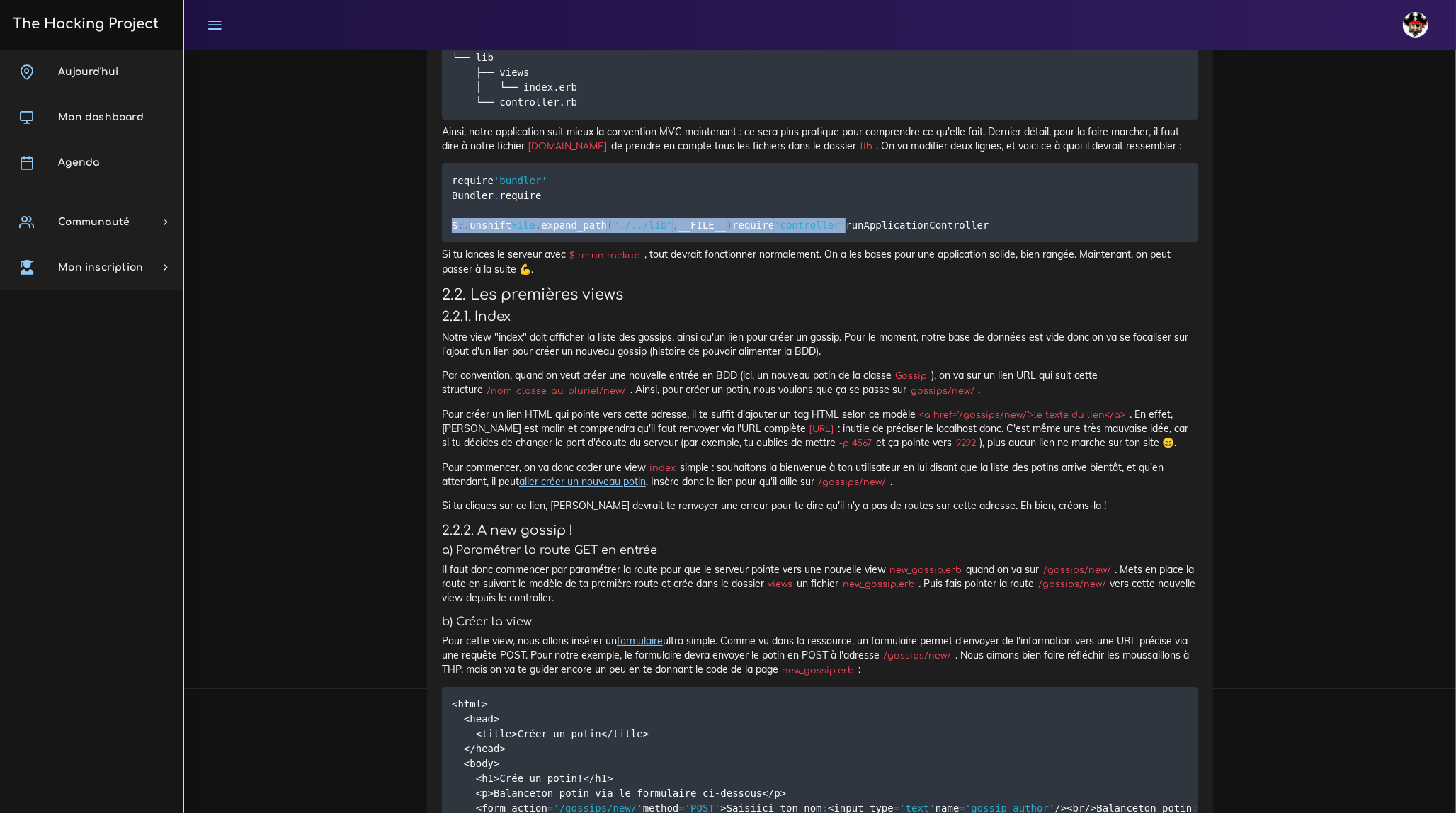
drag, startPoint x: 453, startPoint y: 313, endPoint x: 566, endPoint y: 325, distance: 113.6
click at [566, 242] on pre "require 'bundler' Bundler . require $ : . unshift File . expand_path ( "./../li…" at bounding box center [820, 203] width 756 height 79
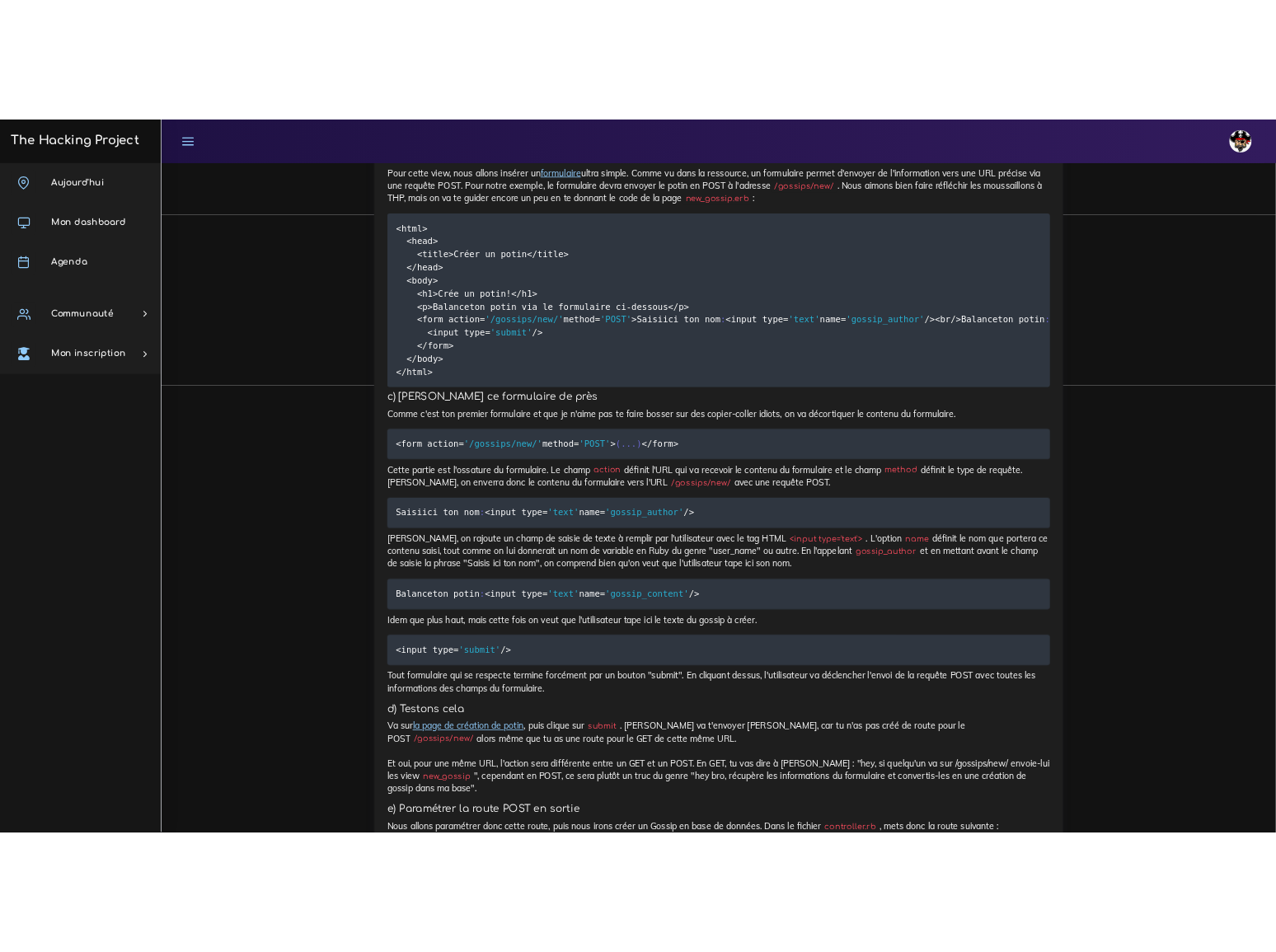
scroll to position [5021, 0]
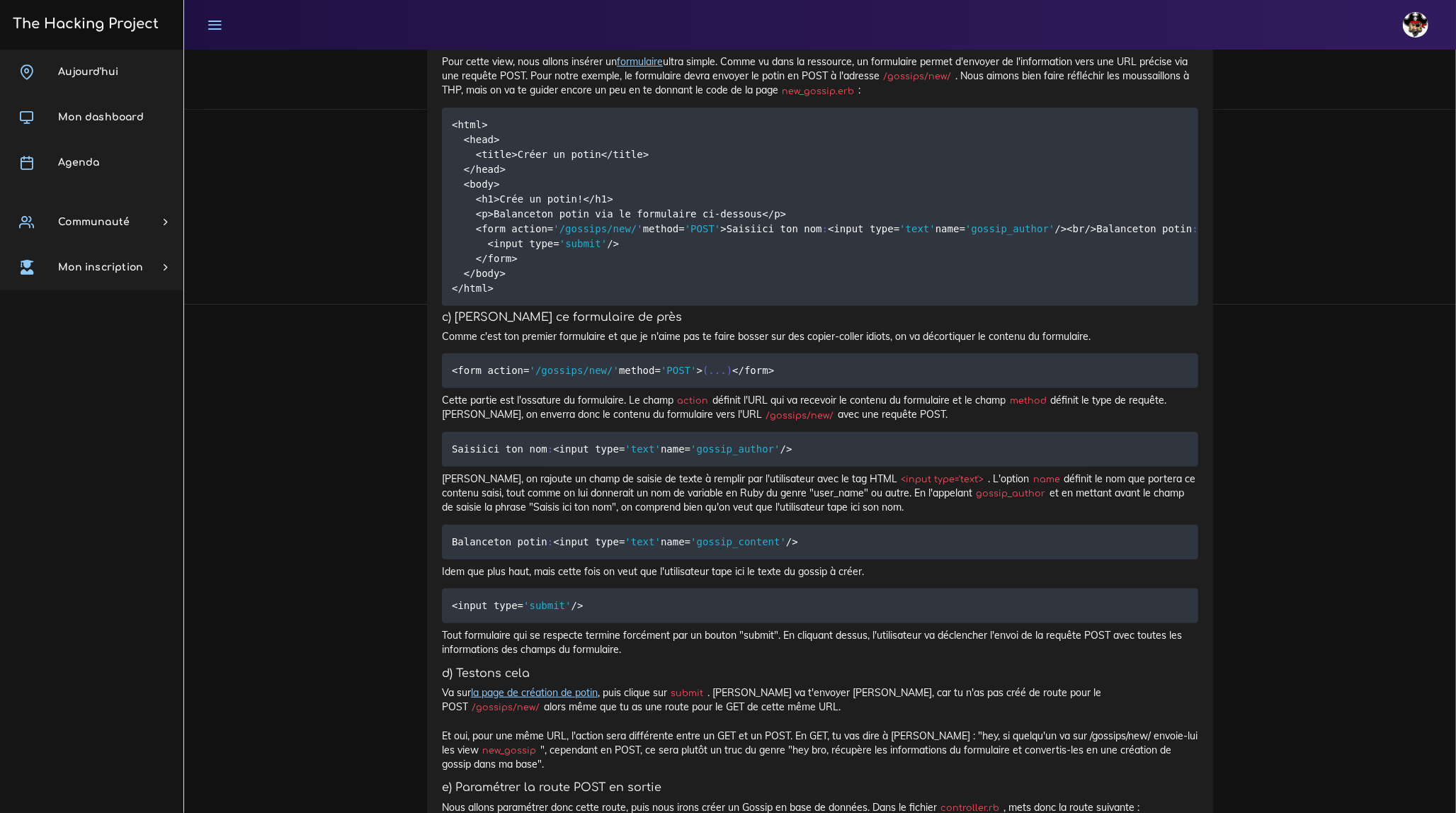
drag, startPoint x: 893, startPoint y: 120, endPoint x: 959, endPoint y: 121, distance: 66.0
drag, startPoint x: 1141, startPoint y: 24, endPoint x: 1159, endPoint y: 13, distance: 21.1
click at [1141, 24] on div "[DEMOGRAPHIC_DATA] Éditer profil Lier son compte Zone à risques Déconnexion" at bounding box center [820, 25] width 1246 height 50
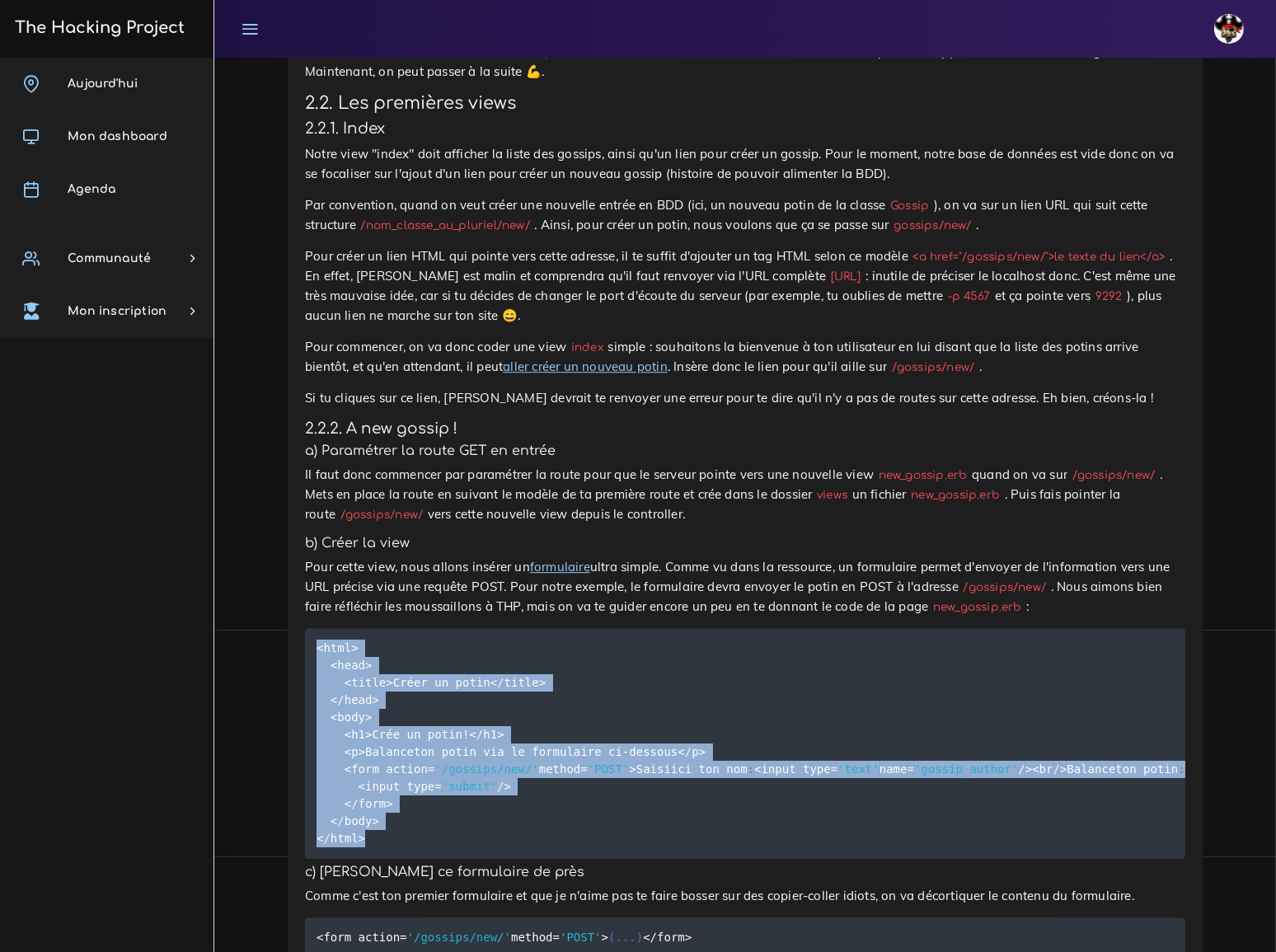
drag, startPoint x: 317, startPoint y: 298, endPoint x: 377, endPoint y: 525, distance: 234.8
click at [377, 629] on pre "<html> <head> <title> Cr éer un potin< / title> < / head> <body> <h1> Cr ée un …" at bounding box center [745, 744] width 880 height 231
click at [848, 629] on pre "<html> <head> <title> Cr éer un potin< / title> < / head> <body> <h1> Cr ée un …" at bounding box center [745, 744] width 880 height 231
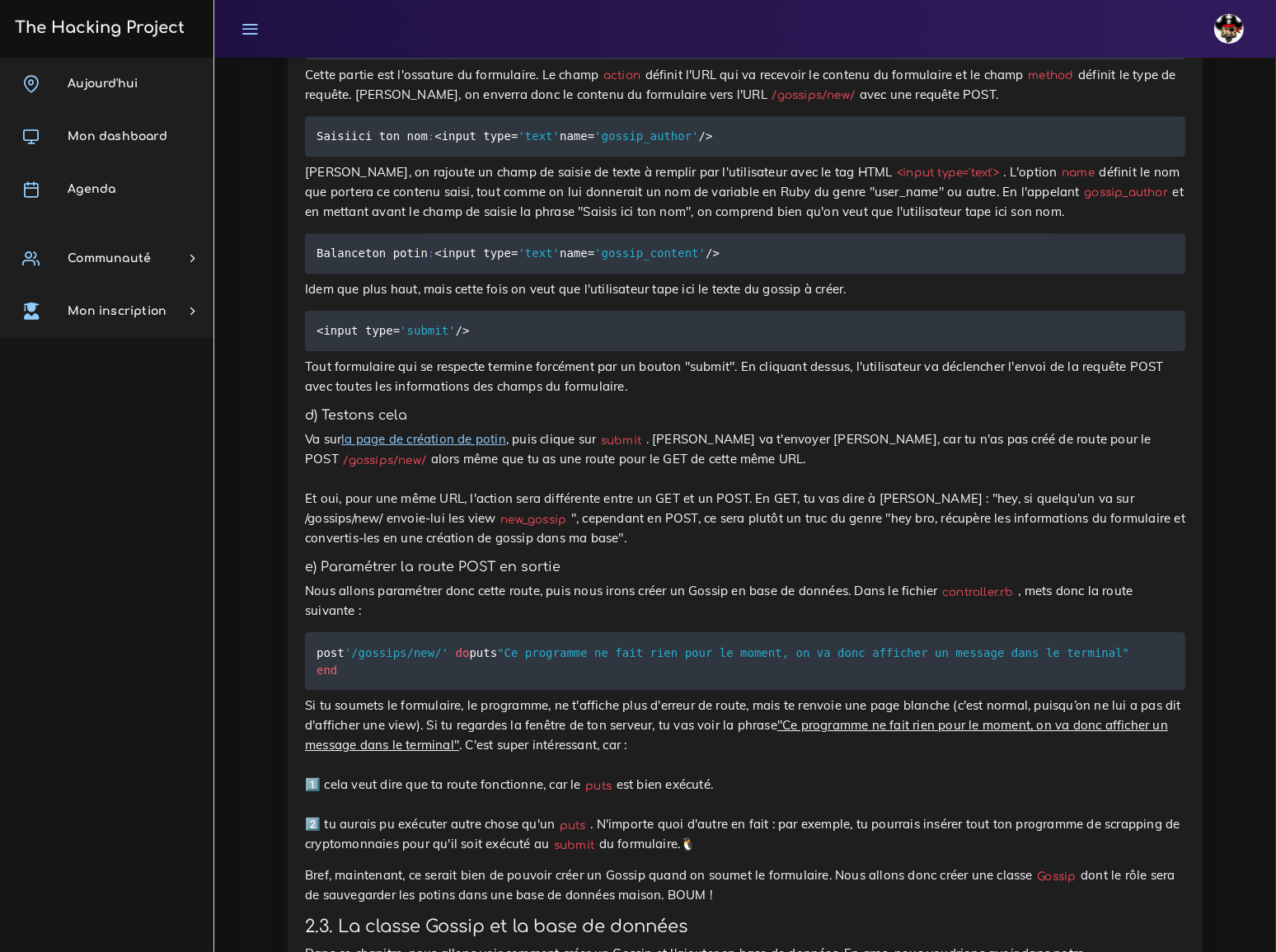
scroll to position [5921, 0]
click at [435, 431] on link "la page de création de potin" at bounding box center [424, 438] width 165 height 16
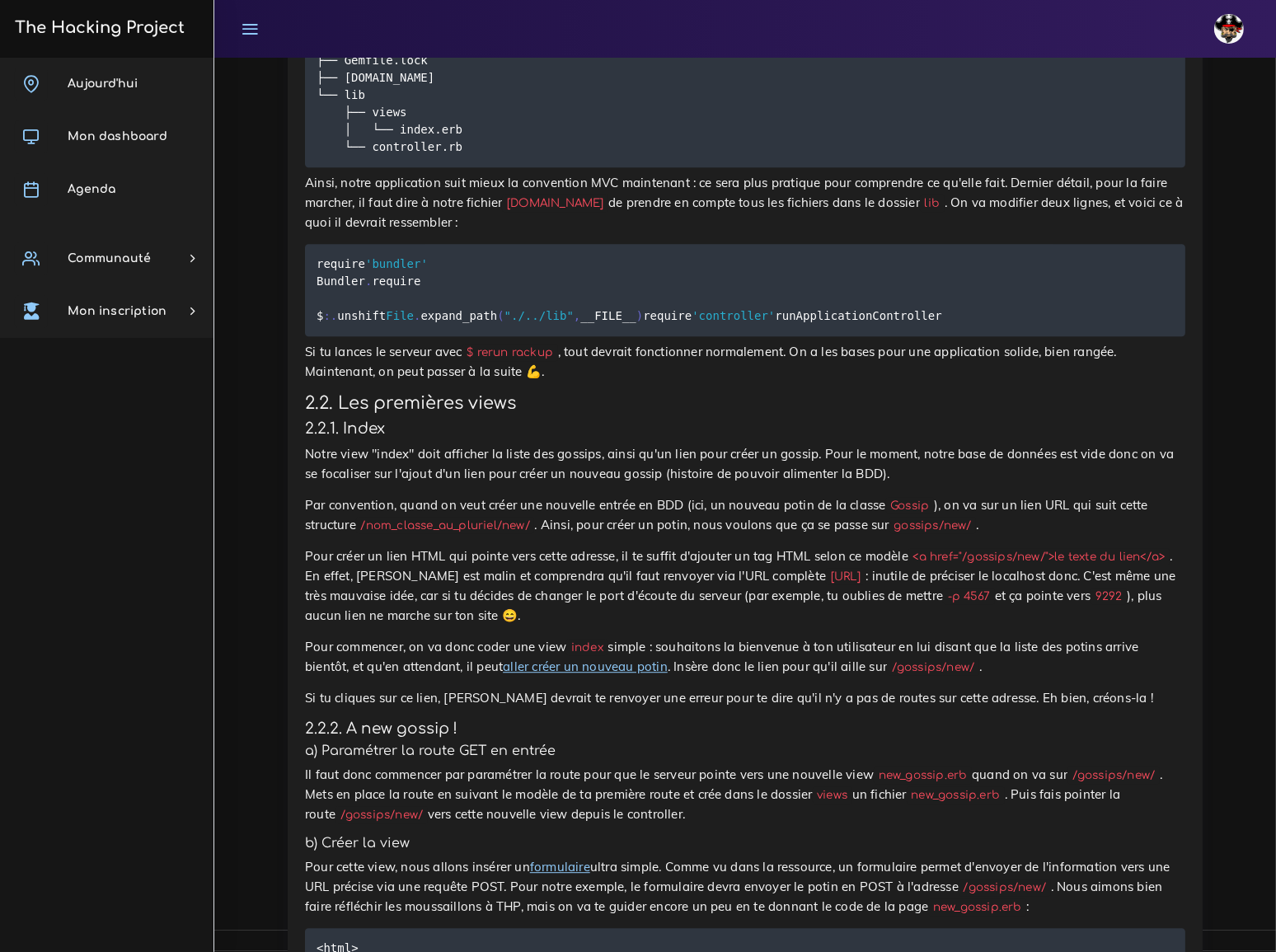
scroll to position [4722, 0]
drag, startPoint x: 860, startPoint y: 244, endPoint x: 1094, endPoint y: 251, distance: 234.1
click at [1094, 548] on code "<a href="/gossips/new/">le texte du lien</a>" at bounding box center [1038, 556] width 261 height 17
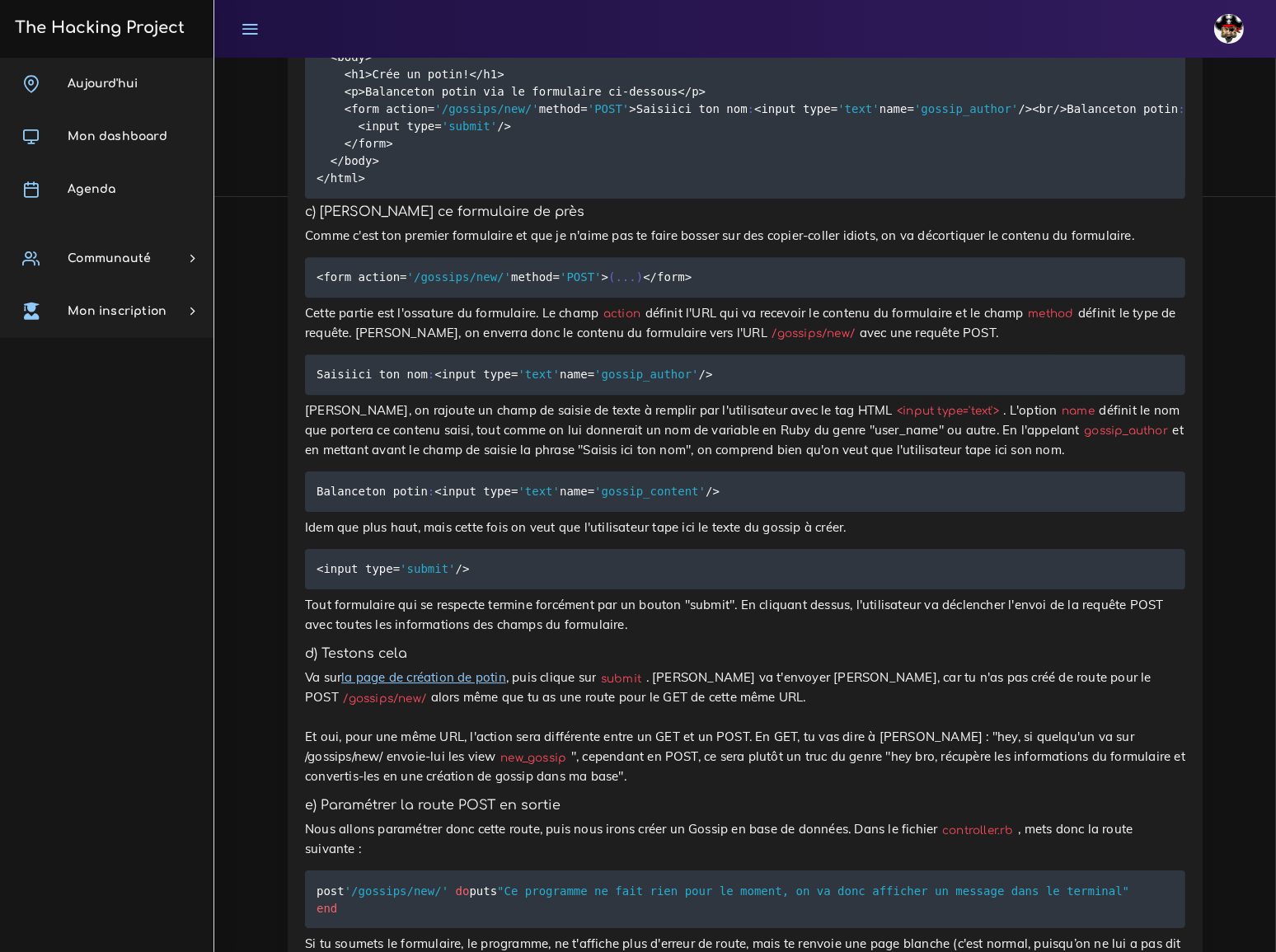
scroll to position [5696, 0]
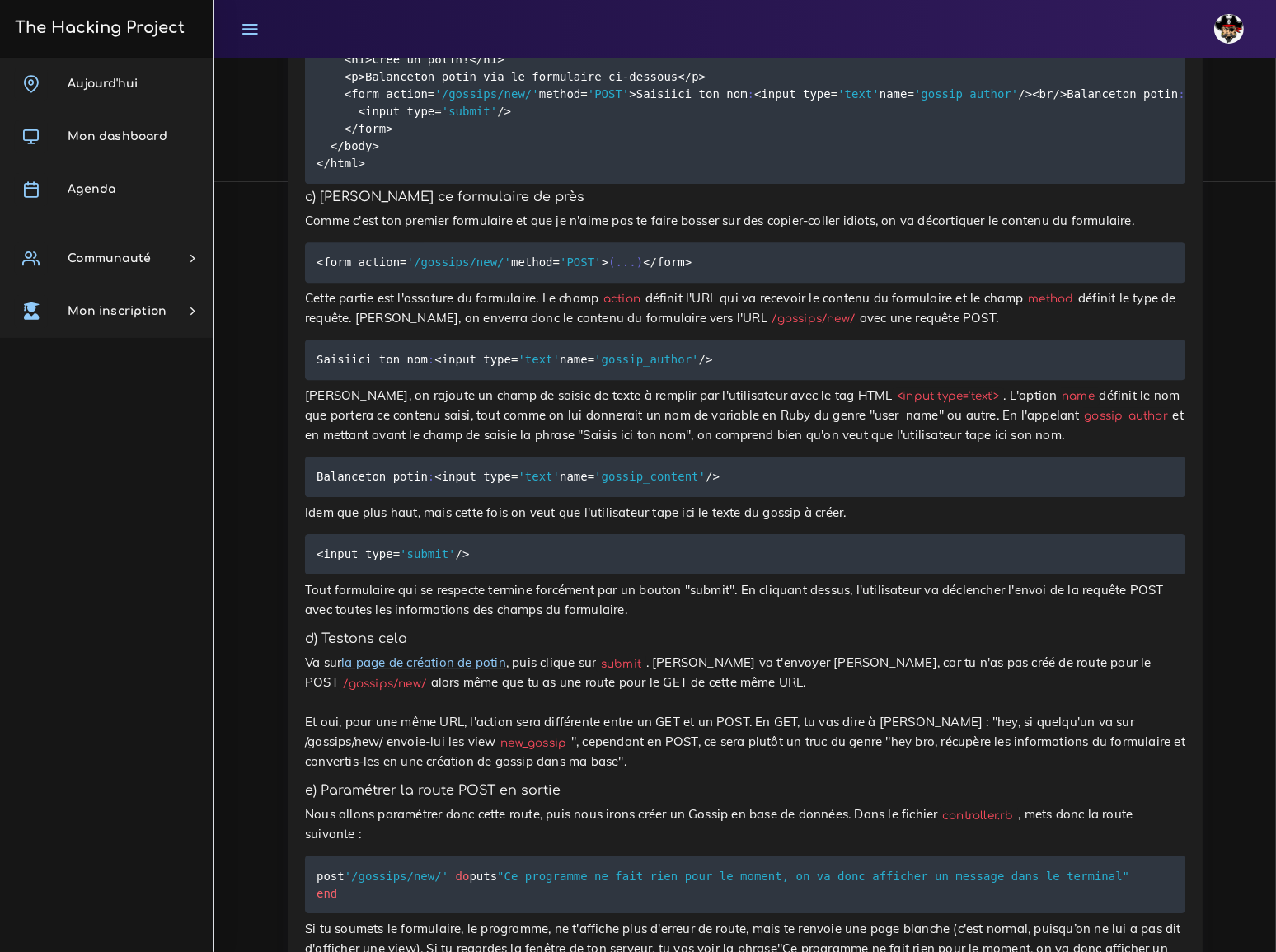
click at [454, 655] on link "la page de création de potin" at bounding box center [424, 662] width 165 height 16
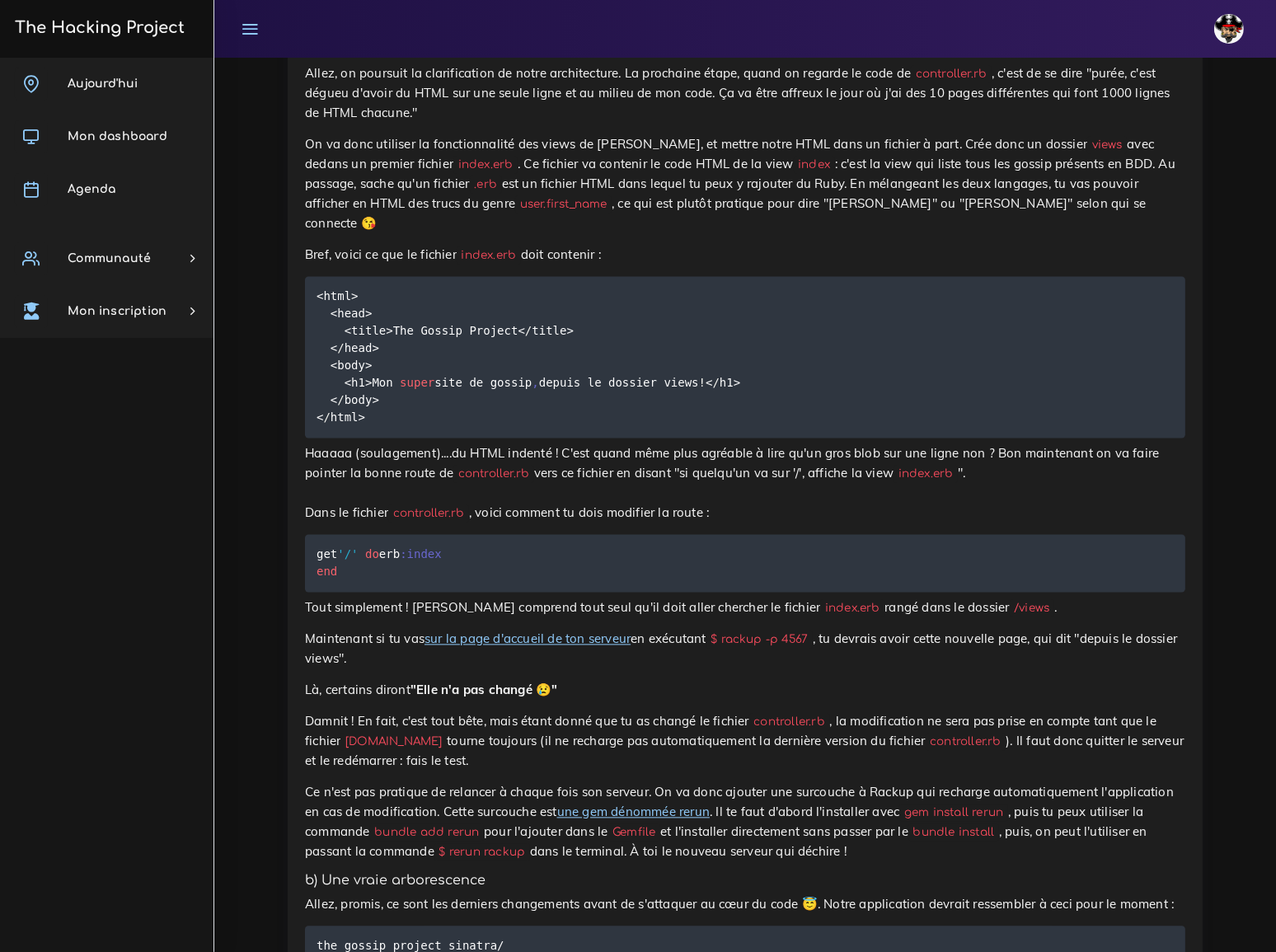
scroll to position [3597, 0]
drag, startPoint x: 693, startPoint y: 413, endPoint x: 771, endPoint y: 415, distance: 78.0
click at [771, 634] on code "$ rackup -p 4567" at bounding box center [759, 642] width 106 height 17
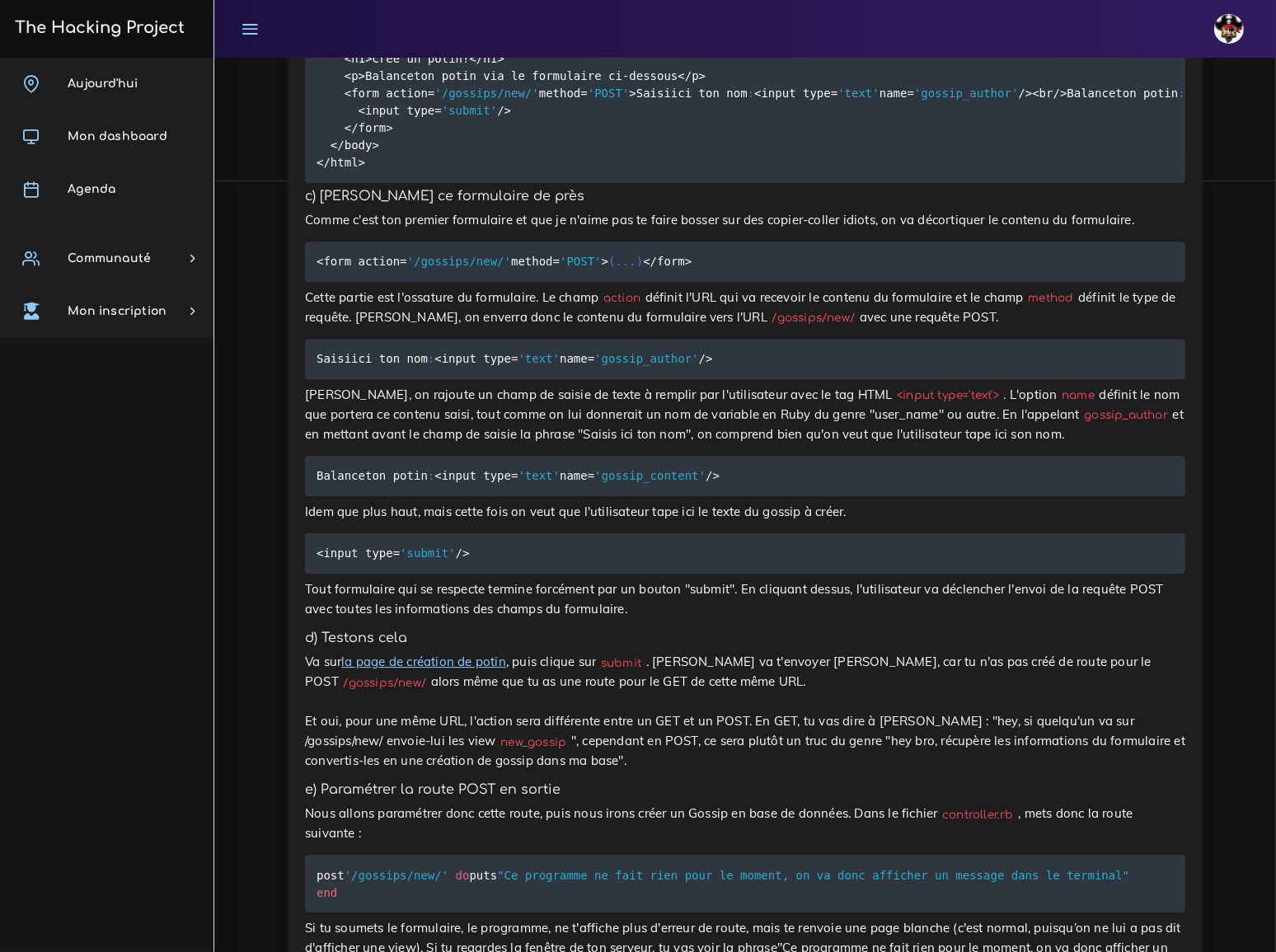
scroll to position [5696, 0]
click at [459, 655] on link "la page de création de potin" at bounding box center [424, 662] width 165 height 16
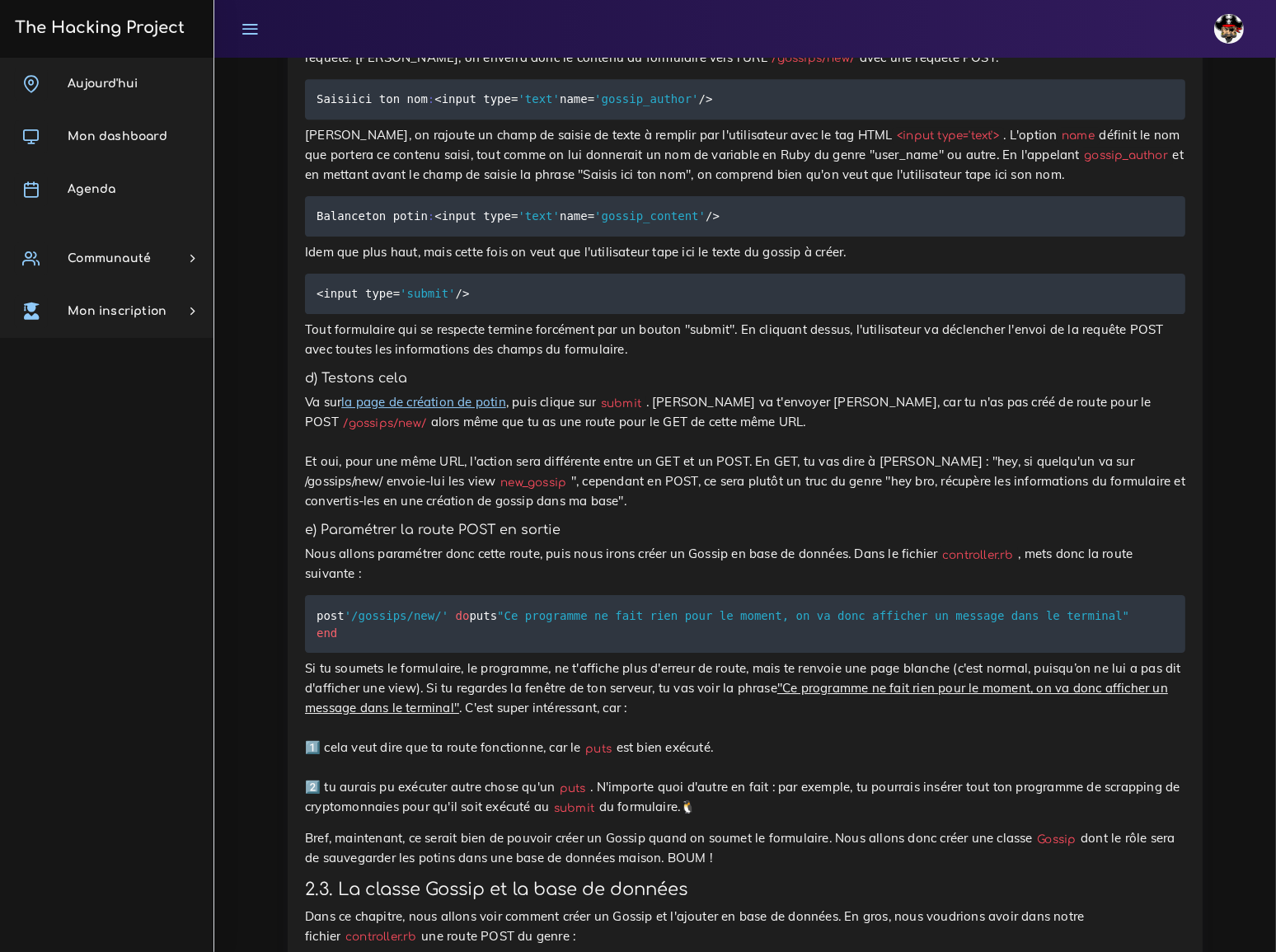
scroll to position [5996, 0]
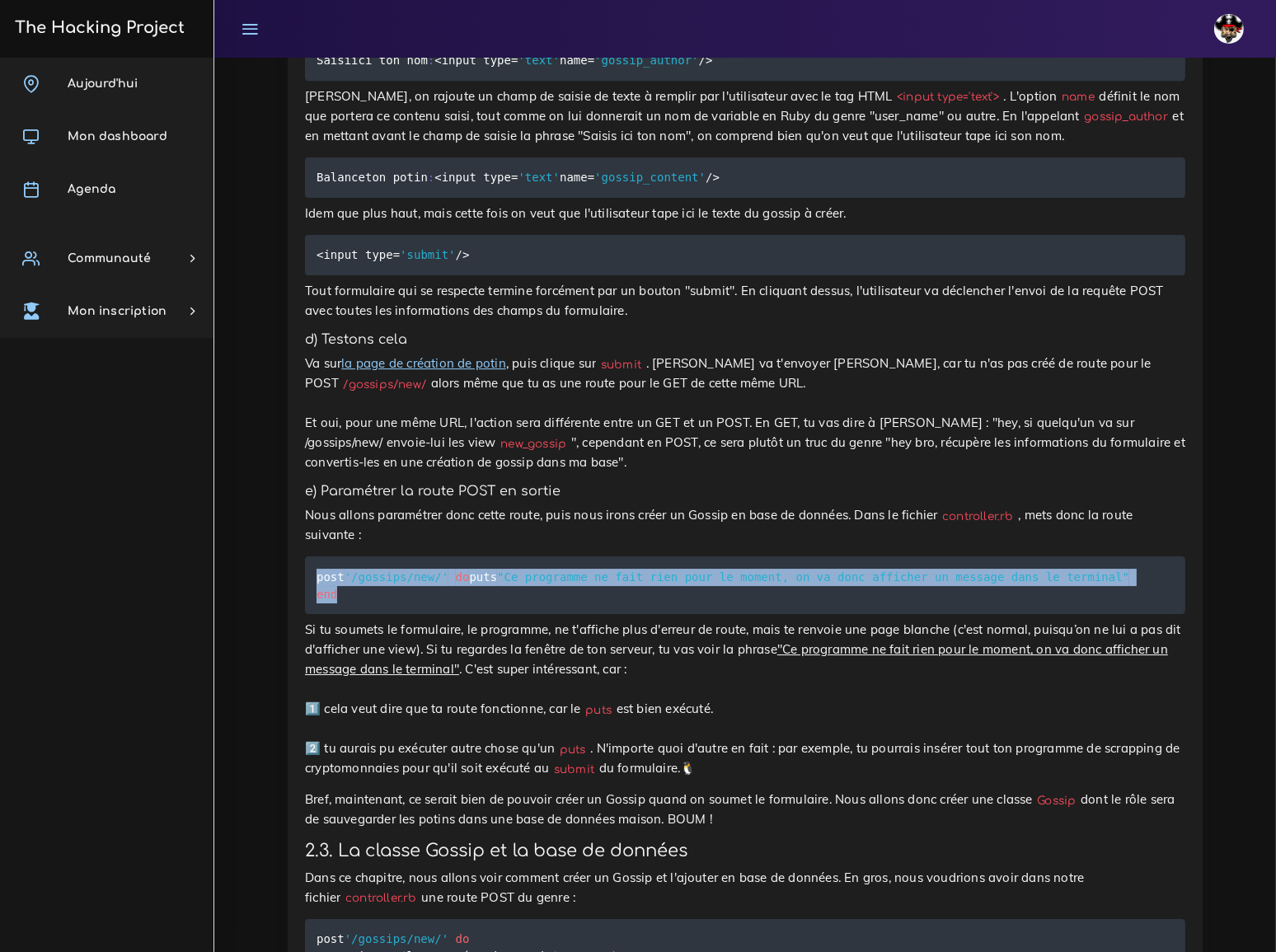
drag, startPoint x: 317, startPoint y: 229, endPoint x: 341, endPoint y: 276, distance: 52.8
click at [341, 557] on pre "post '/gossips/new/' do puts "Ce programme ne fait rien pour le moment, on va d…" at bounding box center [745, 586] width 880 height 58
click at [763, 557] on pre "post '/gossips/new/' do puts "Ce programme ne fait rien pour le moment, on va d…" at bounding box center [745, 586] width 880 height 58
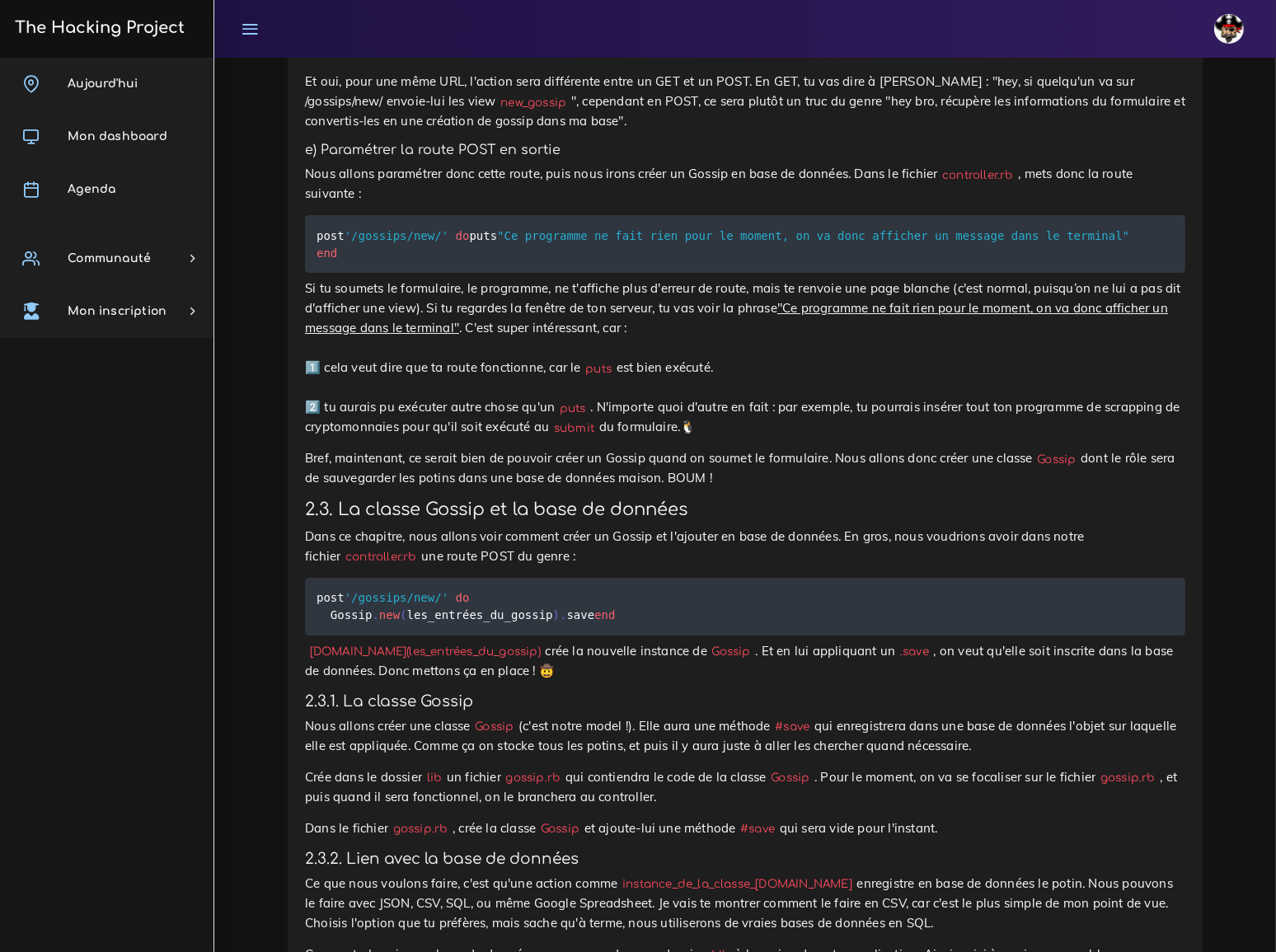
scroll to position [6370, 0]
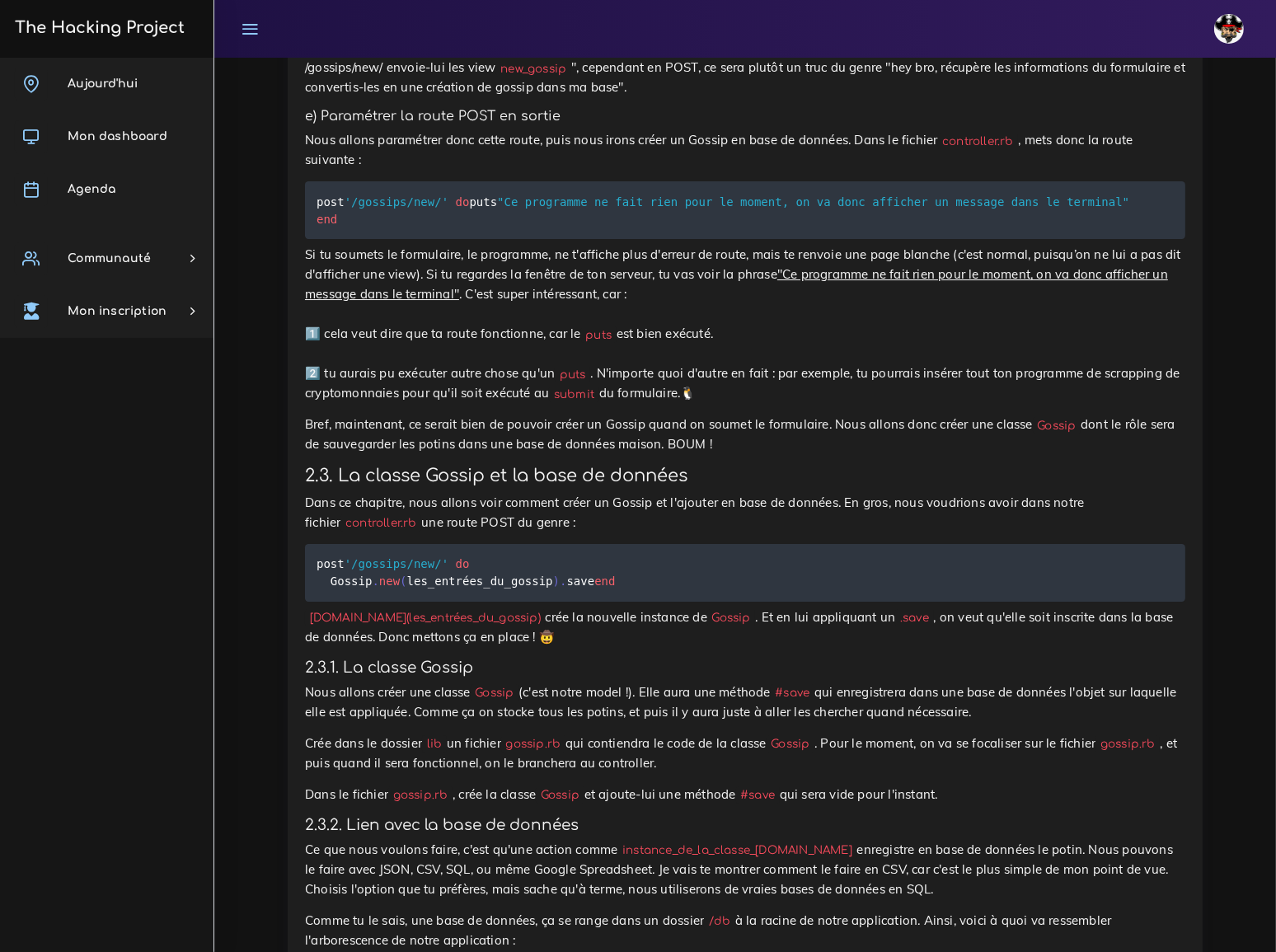
drag, startPoint x: 317, startPoint y: 214, endPoint x: 312, endPoint y: 228, distance: 14.9
click at [312, 544] on pre "post '/gossips/new/' do Gossip . new ( les_entrées_du_gossip ) . save end" at bounding box center [745, 573] width 880 height 58
click at [528, 303] on div "Une application en [PERSON_NAME] Nous allons faire une application sympatique e…" at bounding box center [745, 720] width 880 height 12089
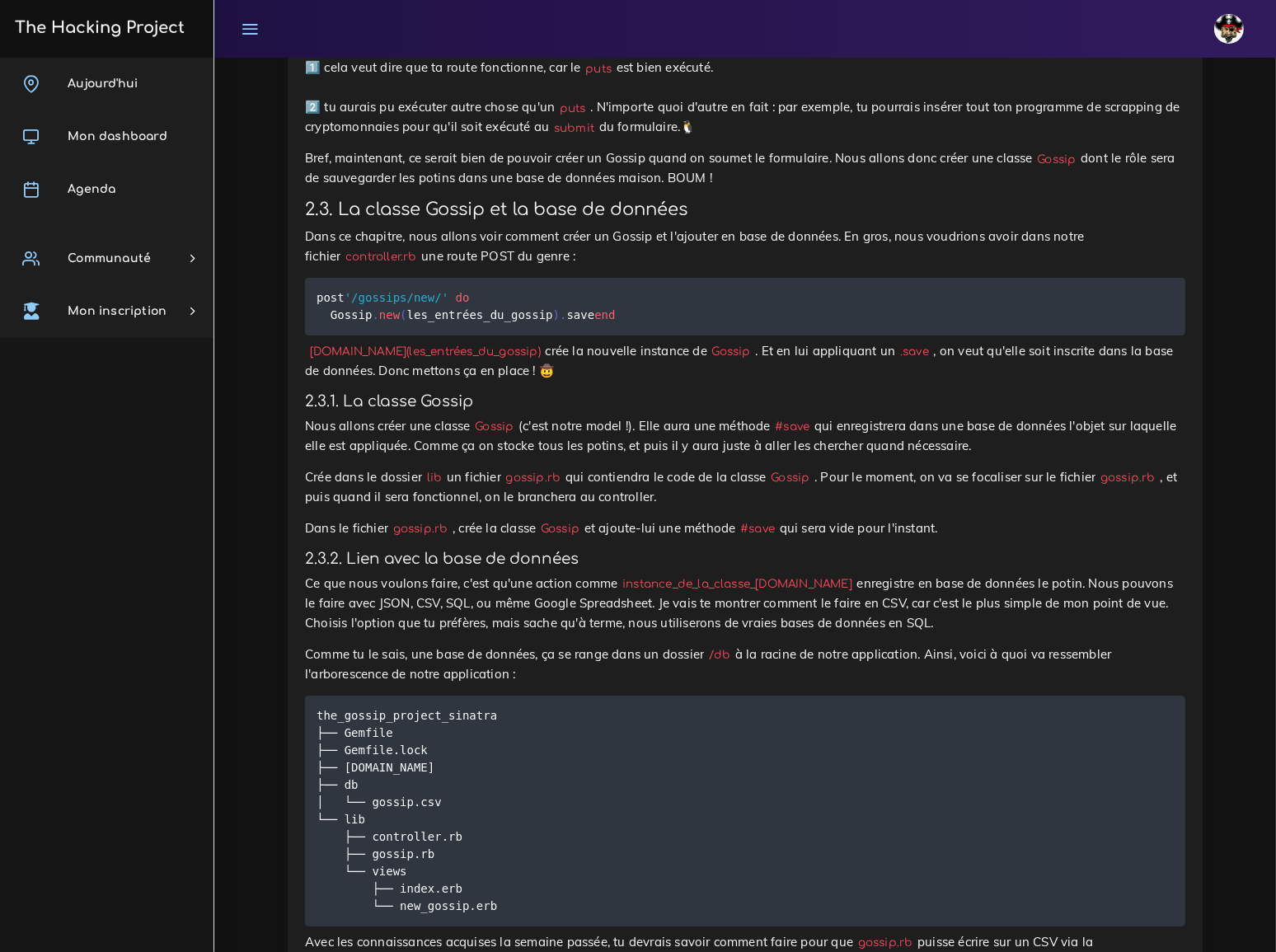
scroll to position [6670, 0]
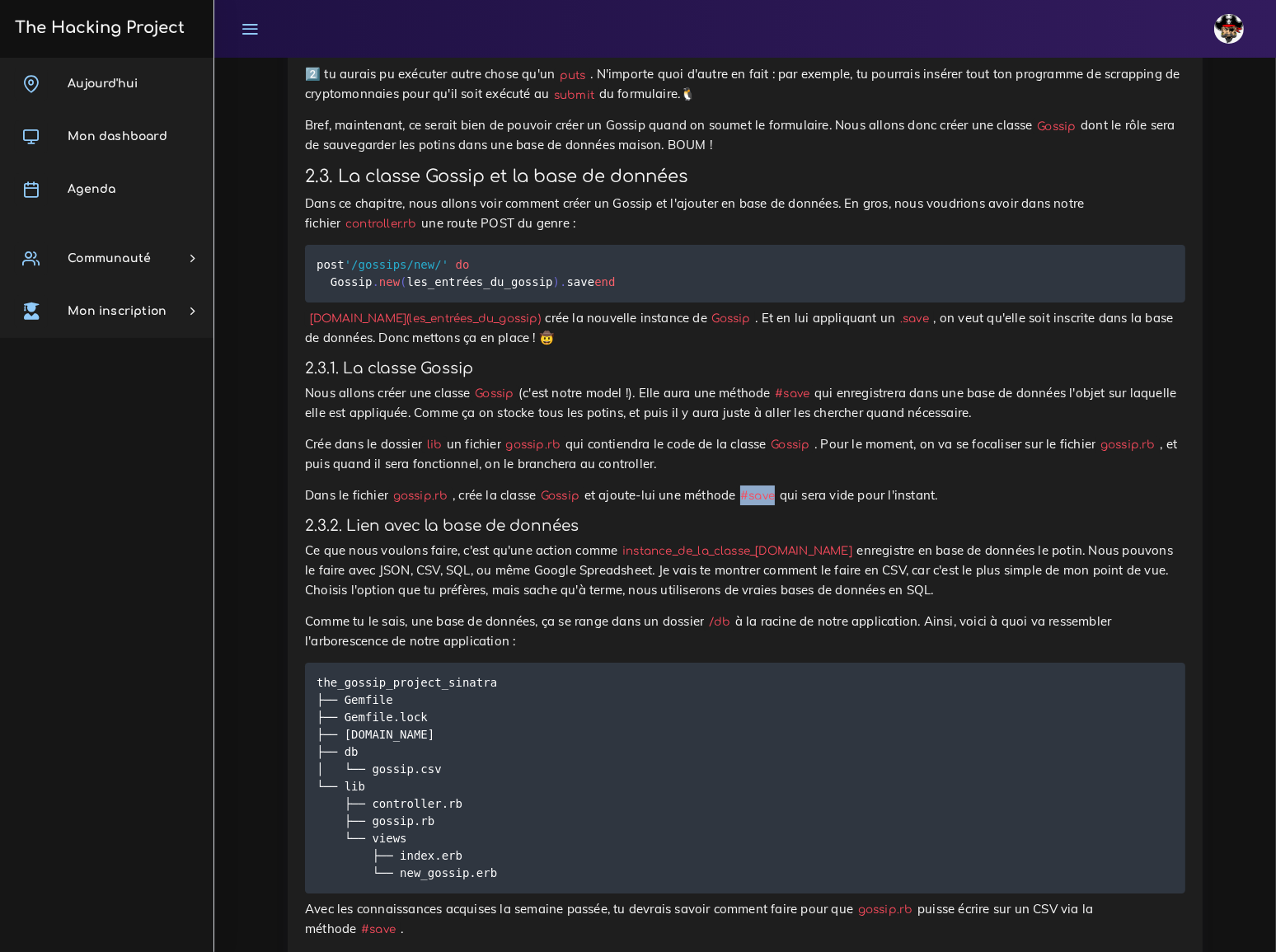
drag, startPoint x: 715, startPoint y: 124, endPoint x: 746, endPoint y: 123, distance: 31.0
click at [746, 488] on code "#save" at bounding box center [757, 496] width 44 height 17
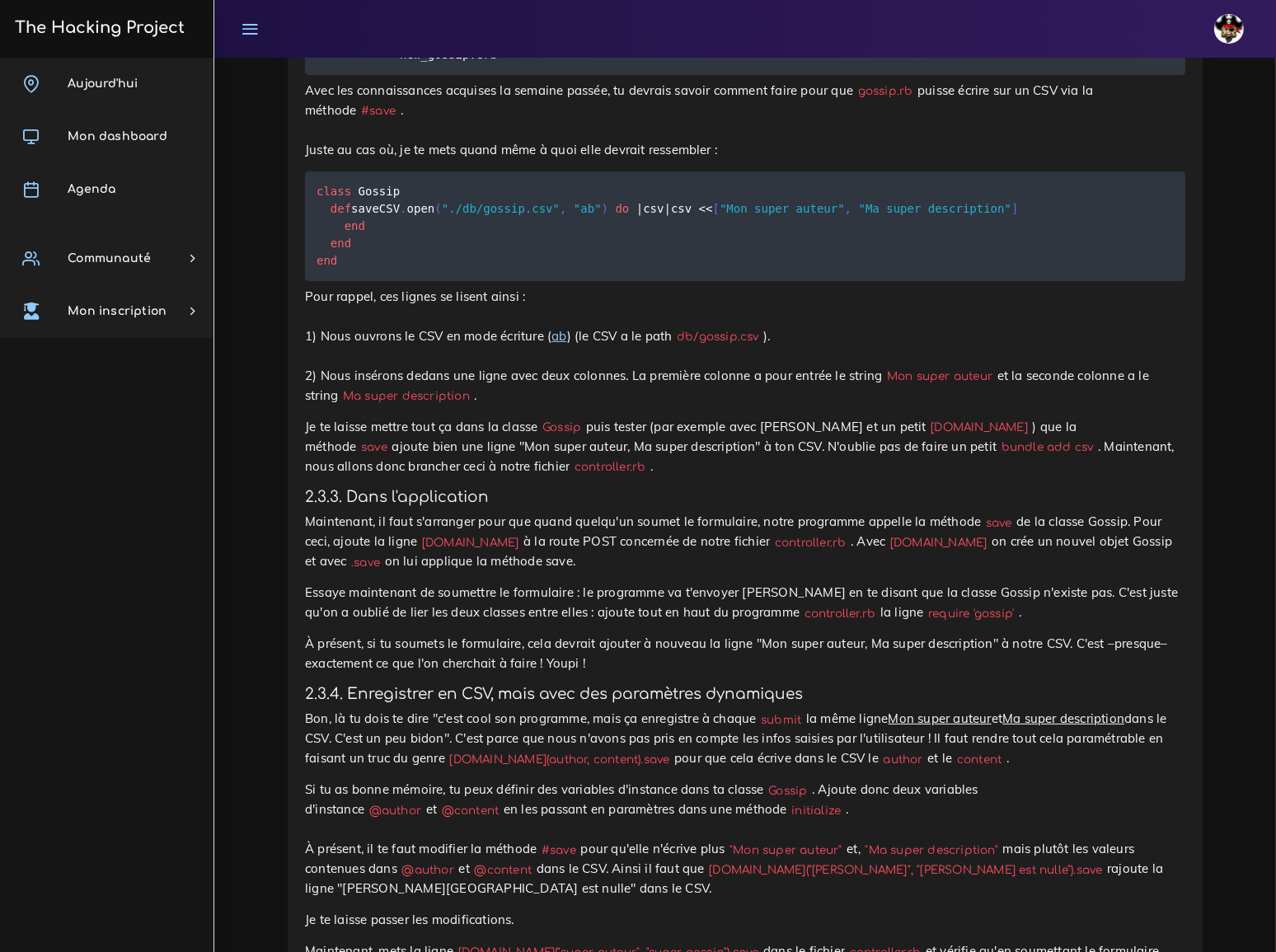
scroll to position [7495, 0]
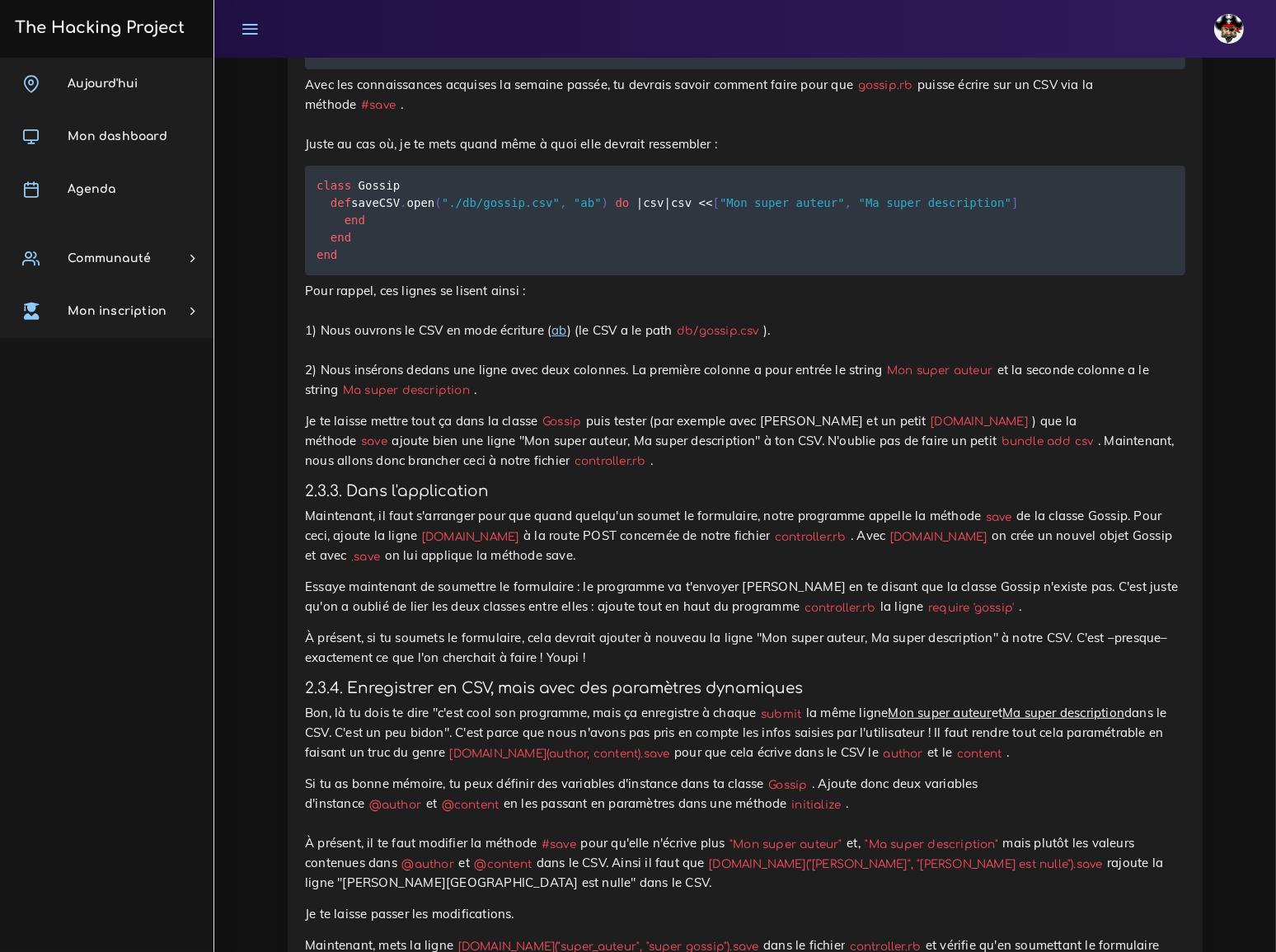
drag, startPoint x: 338, startPoint y: 123, endPoint x: 421, endPoint y: 126, distance: 83.1
click at [421, 529] on code "[DOMAIN_NAME]" at bounding box center [470, 537] width 106 height 17
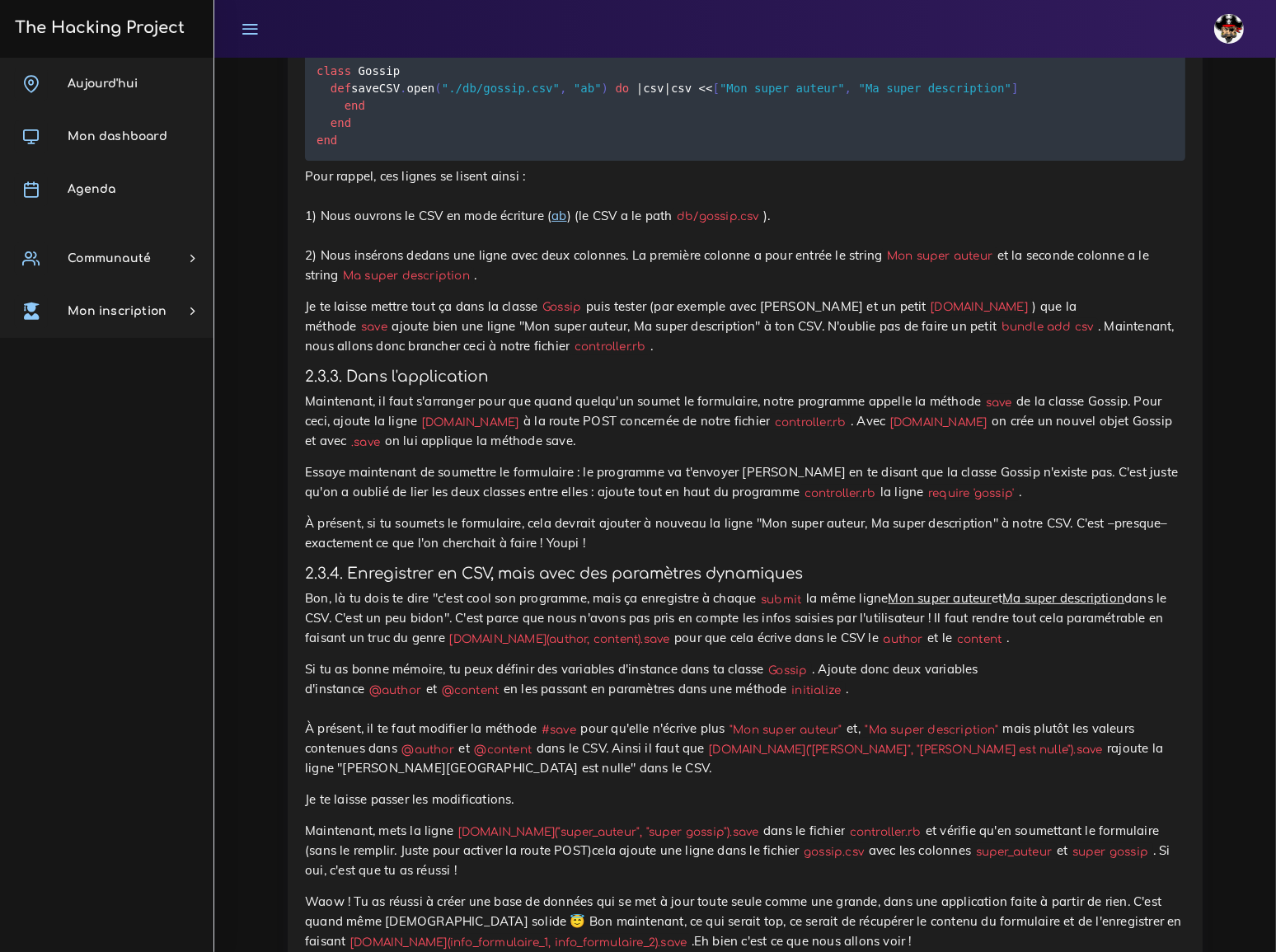
scroll to position [7570, 0]
